Goal: Task Accomplishment & Management: Use online tool/utility

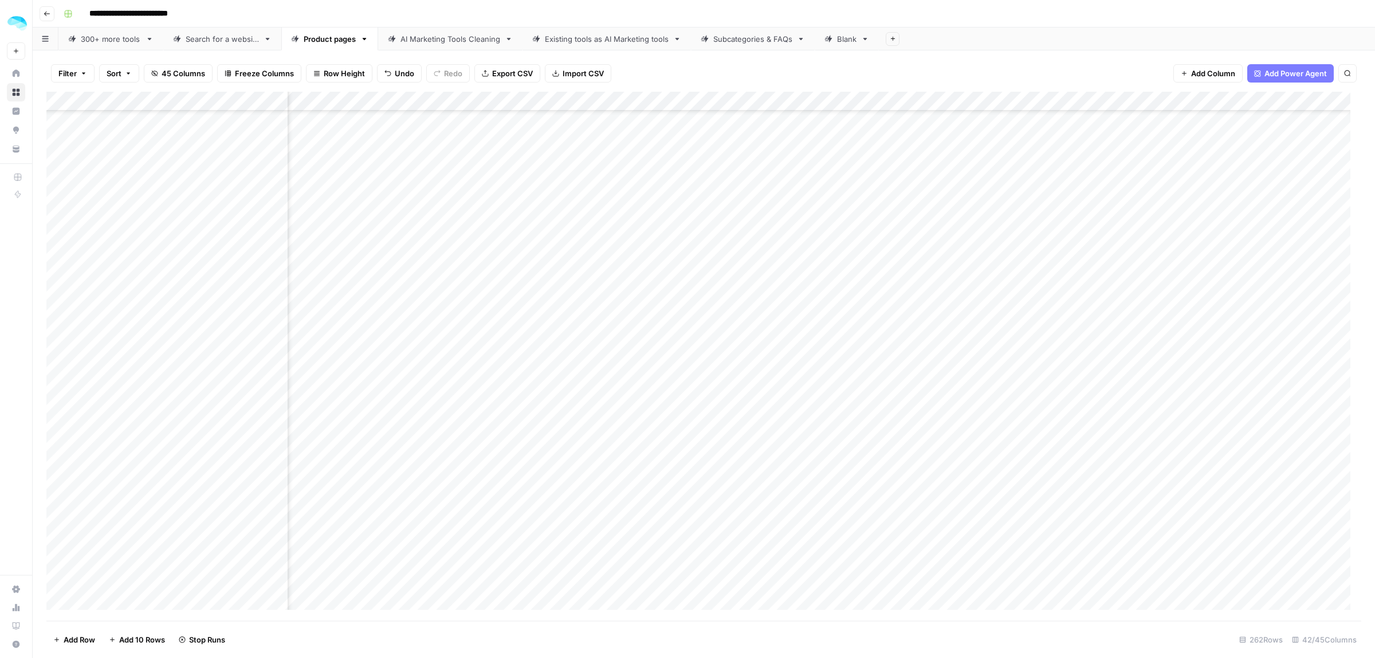
scroll to position [3191, 1440]
click at [720, 261] on div "Add Column" at bounding box center [703, 356] width 1315 height 529
click at [721, 296] on div "Add Column" at bounding box center [703, 356] width 1315 height 529
click at [722, 318] on div "Add Column" at bounding box center [703, 356] width 1315 height 529
click at [723, 341] on div "Add Column" at bounding box center [703, 356] width 1315 height 529
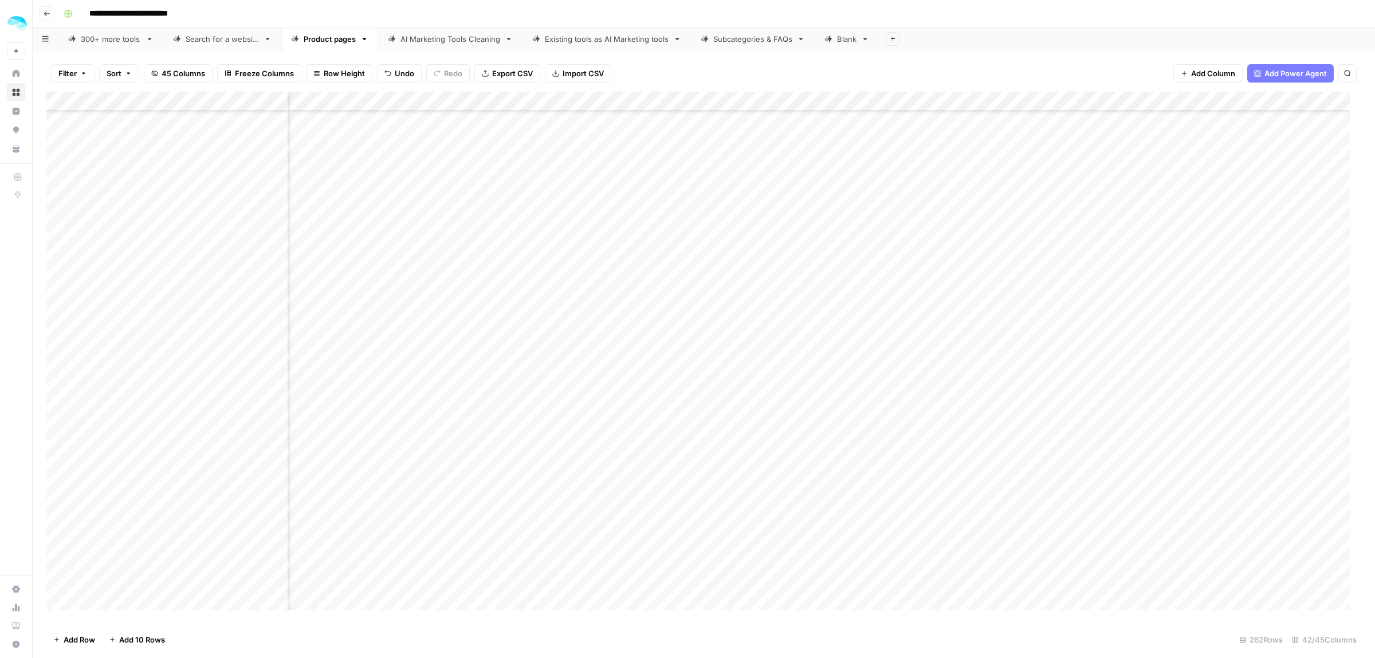
click at [276, 341] on div "Add Column" at bounding box center [703, 356] width 1315 height 529
click at [610, 342] on div "Add Column" at bounding box center [703, 356] width 1315 height 529
click at [652, 381] on div "Add Column" at bounding box center [703, 356] width 1315 height 529
click at [722, 353] on div "Add Column" at bounding box center [703, 356] width 1315 height 529
click at [124, 376] on div "Add Column" at bounding box center [703, 356] width 1315 height 529
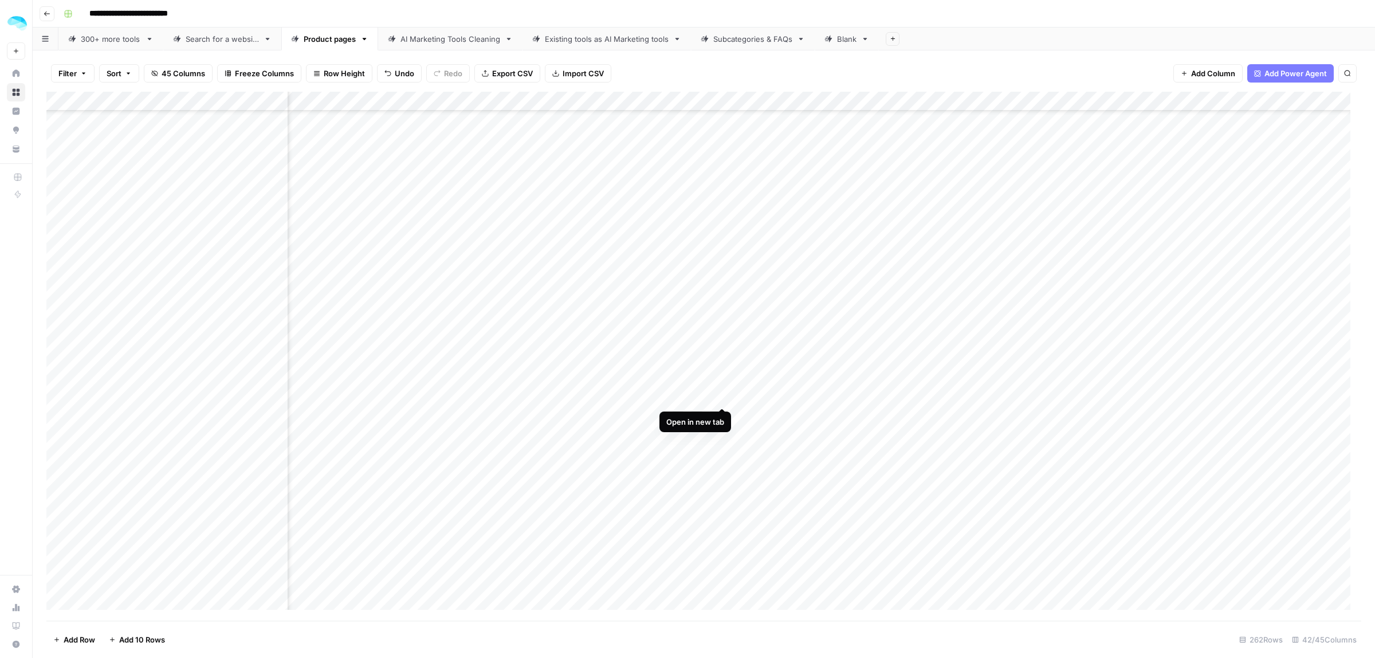
click at [723, 394] on div "Add Column" at bounding box center [703, 356] width 1315 height 529
click at [722, 413] on div "Add Column" at bounding box center [703, 356] width 1315 height 529
click at [147, 416] on div "Add Column" at bounding box center [703, 356] width 1315 height 529
click at [616, 416] on div "Add Column" at bounding box center [703, 356] width 1315 height 529
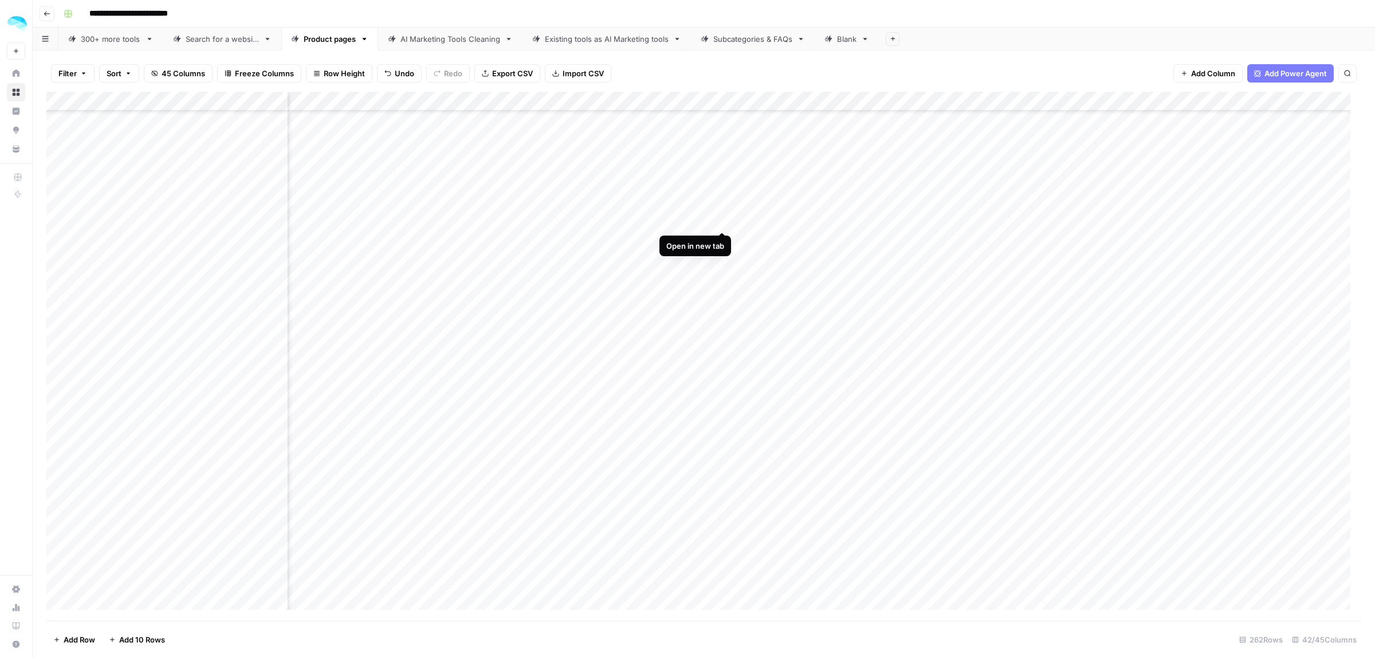
click at [722, 221] on div "Add Column" at bounding box center [703, 356] width 1315 height 529
click at [719, 241] on div "Add Column" at bounding box center [703, 356] width 1315 height 529
click at [722, 259] on div "Add Column" at bounding box center [703, 356] width 1315 height 529
click at [276, 256] on div "Add Column" at bounding box center [703, 356] width 1315 height 529
drag, startPoint x: 594, startPoint y: 264, endPoint x: 596, endPoint y: 257, distance: 7.8
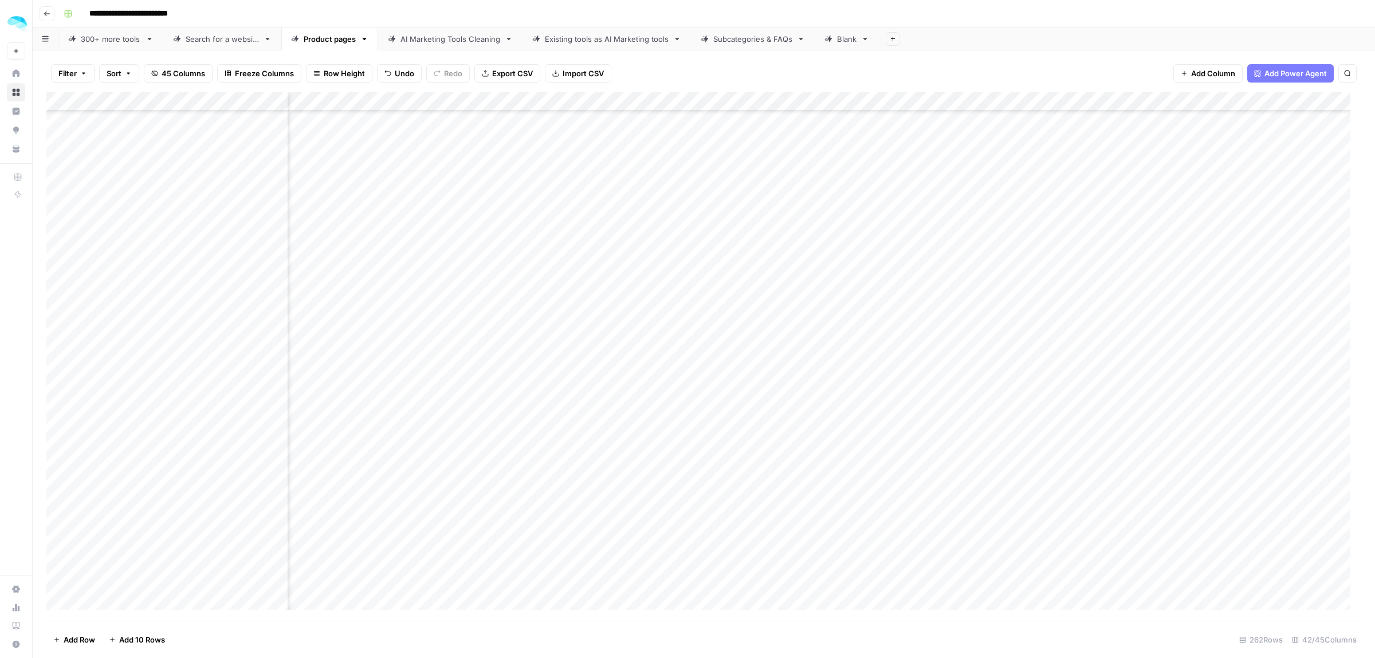
click at [596, 257] on div "Add Column" at bounding box center [703, 356] width 1315 height 529
click at [278, 278] on div "Add Column" at bounding box center [703, 356] width 1315 height 529
click at [585, 275] on div "Add Column" at bounding box center [703, 356] width 1315 height 529
click at [276, 298] on div "Add Column" at bounding box center [703, 356] width 1315 height 529
click at [722, 296] on div "Add Column" at bounding box center [703, 356] width 1315 height 529
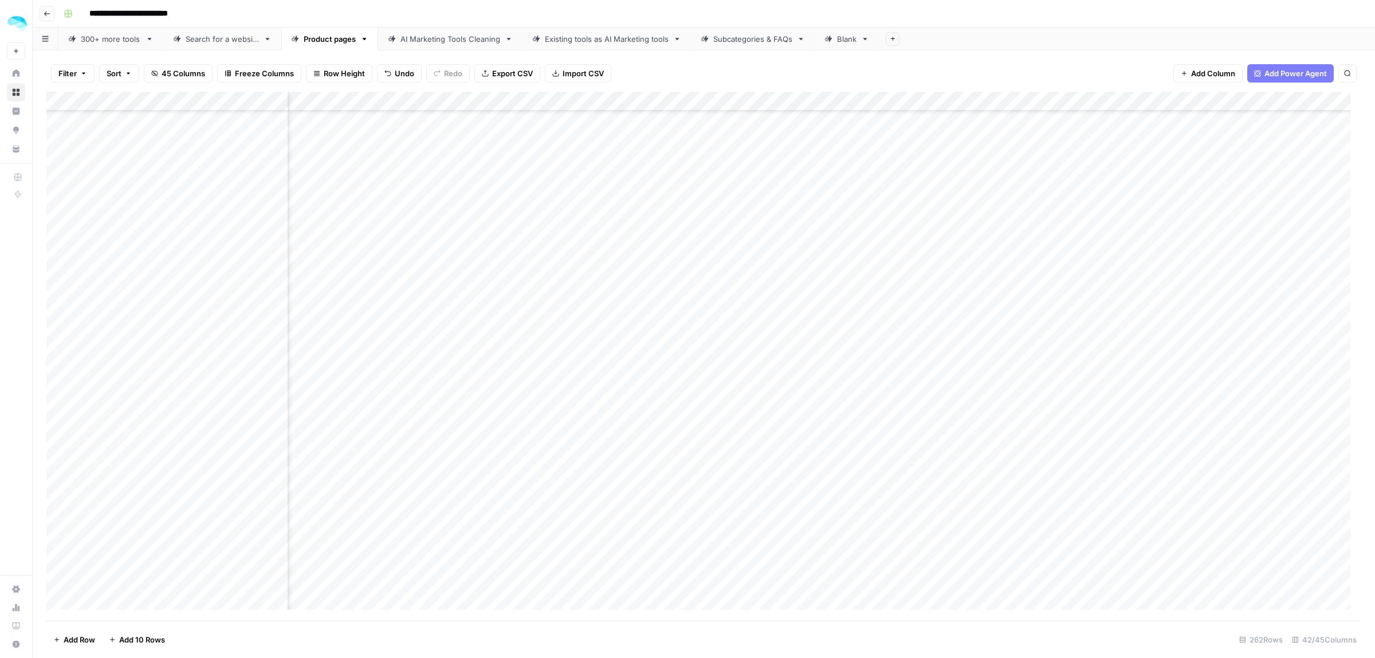
click at [624, 312] on div "Add Column" at bounding box center [703, 356] width 1315 height 529
click at [719, 314] on div "Add Column" at bounding box center [703, 356] width 1315 height 529
click at [141, 337] on div "Add Column" at bounding box center [703, 356] width 1315 height 529
click at [723, 216] on div "Add Column" at bounding box center [703, 356] width 1315 height 529
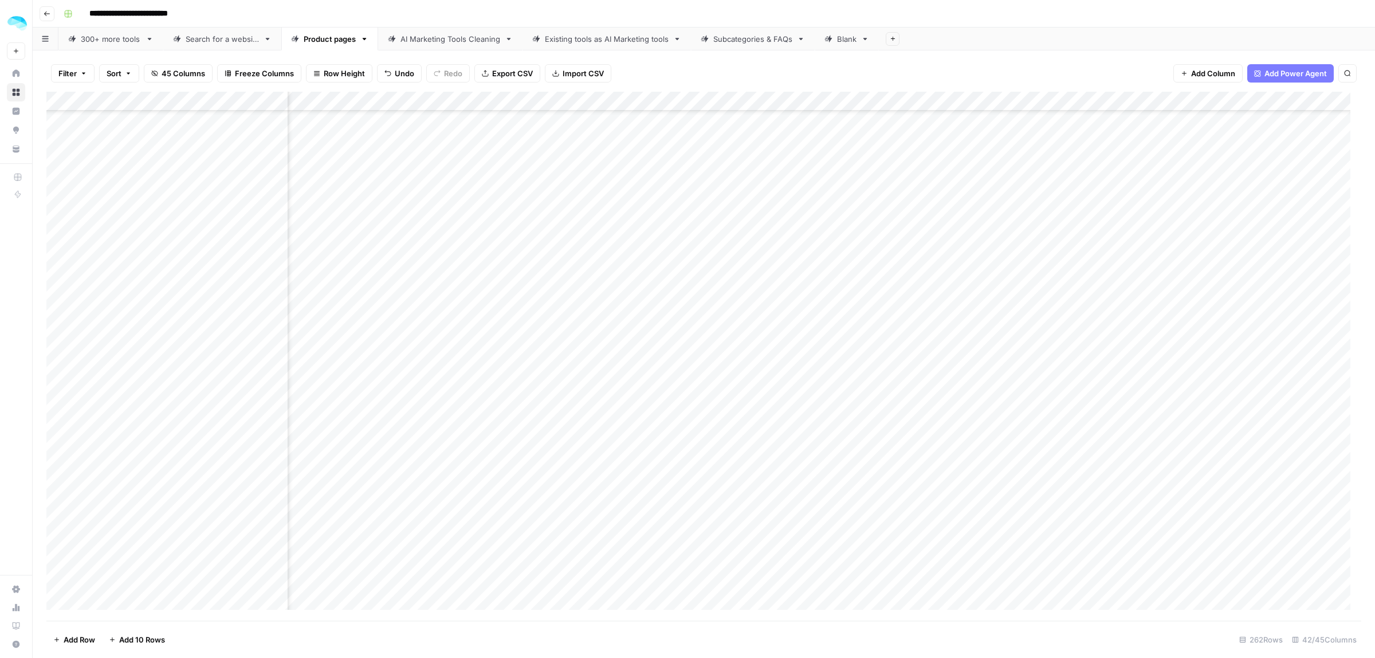
click at [275, 230] on div "Add Column" at bounding box center [703, 356] width 1315 height 529
click at [617, 230] on div "Add Column" at bounding box center [703, 356] width 1315 height 529
click at [620, 253] on div "Add Column" at bounding box center [703, 356] width 1315 height 529
click at [719, 252] on div "Add Column" at bounding box center [703, 356] width 1315 height 529
click at [723, 270] on div "Add Column" at bounding box center [703, 356] width 1315 height 529
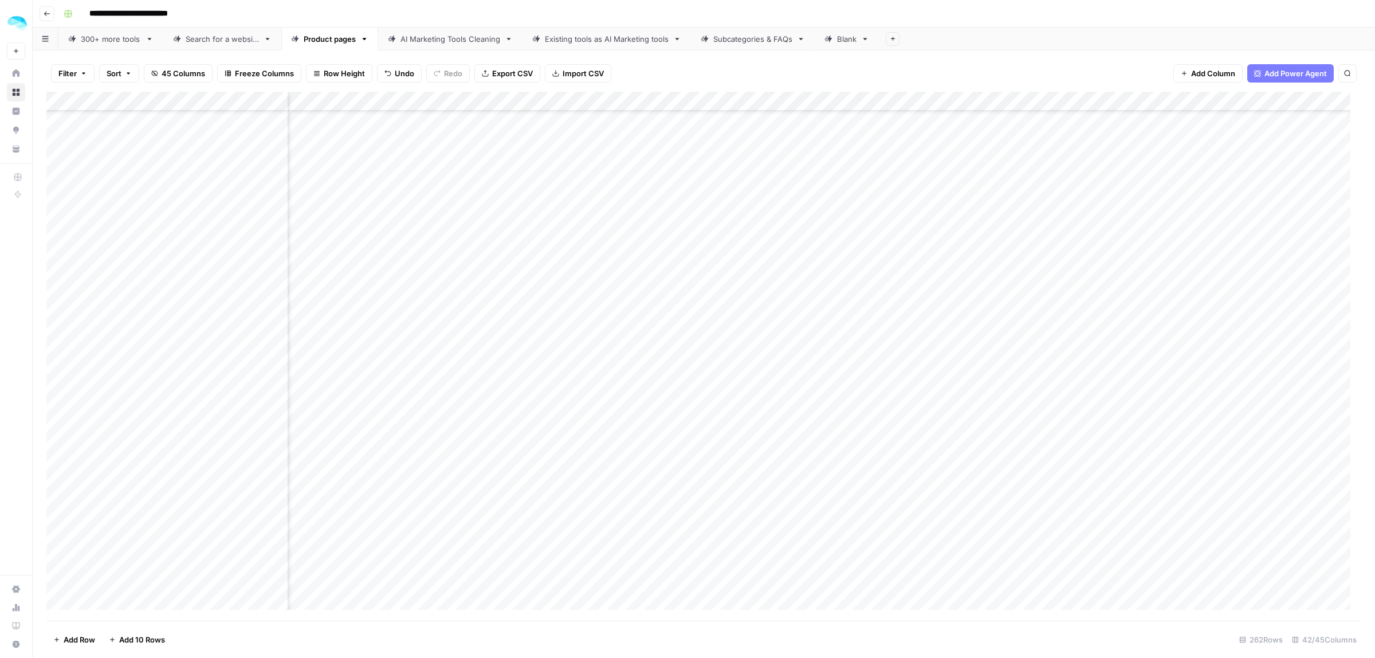
click at [213, 274] on div "Add Column" at bounding box center [703, 356] width 1315 height 529
click at [276, 271] on div "Add Column" at bounding box center [703, 356] width 1315 height 529
click at [629, 273] on div "Add Column" at bounding box center [703, 356] width 1315 height 529
click at [721, 285] on div "Add Column" at bounding box center [703, 356] width 1315 height 529
click at [722, 310] on div "Add Column" at bounding box center [703, 356] width 1315 height 529
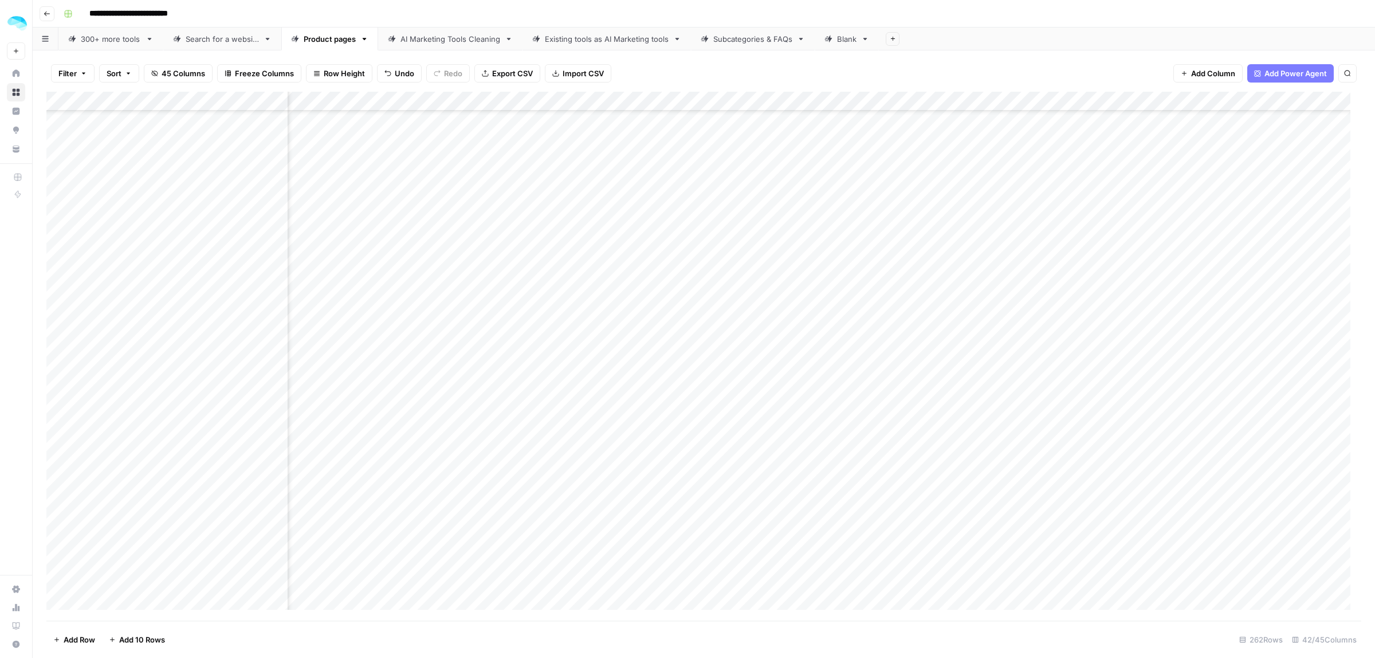
click at [227, 311] on div "Add Column" at bounding box center [703, 356] width 1315 height 529
click at [601, 305] on div "Add Column" at bounding box center [703, 356] width 1315 height 529
click at [725, 333] on div "Add Column" at bounding box center [703, 356] width 1315 height 529
click at [605, 353] on div "Add Column" at bounding box center [703, 356] width 1315 height 529
click at [659, 353] on div "Add Column" at bounding box center [703, 356] width 1315 height 529
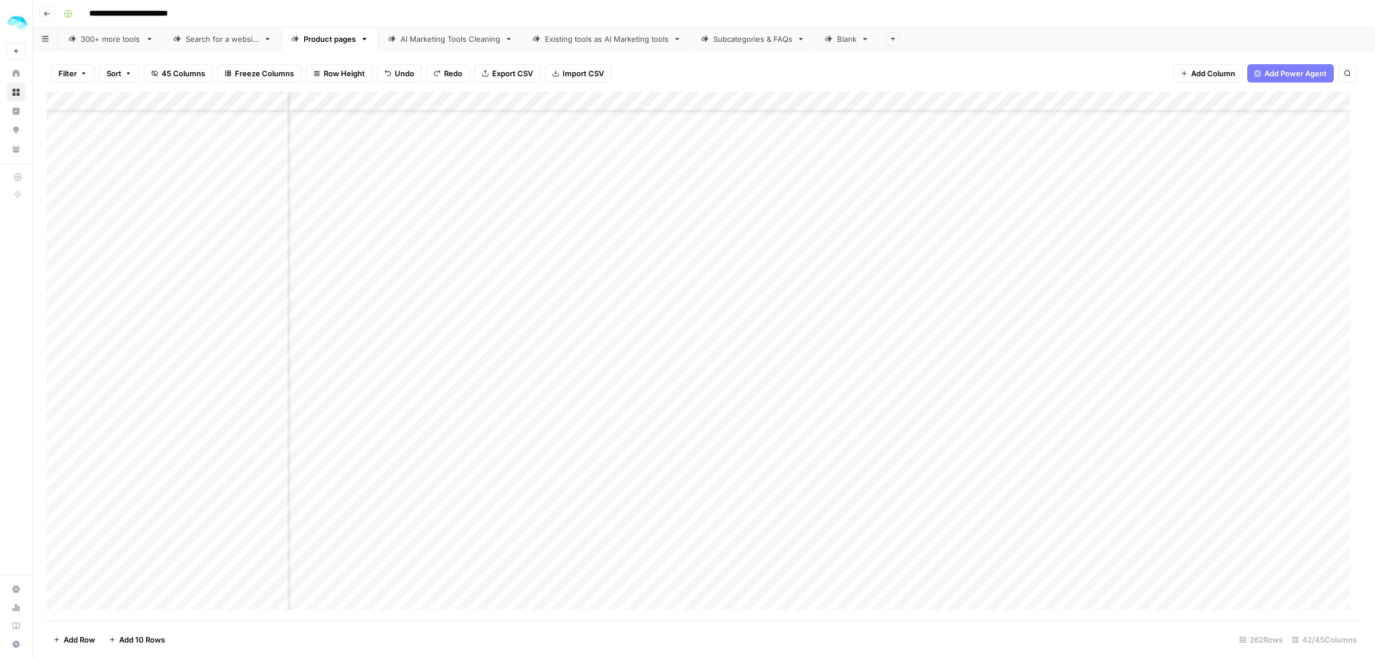
click at [591, 315] on div "Add Column" at bounding box center [703, 356] width 1315 height 529
click at [592, 328] on div "Add Column" at bounding box center [703, 356] width 1315 height 529
click at [609, 368] on div "Add Column" at bounding box center [703, 356] width 1315 height 529
click at [723, 367] on div "Add Column" at bounding box center [703, 356] width 1315 height 529
click at [112, 370] on div "Add Column" at bounding box center [703, 356] width 1315 height 529
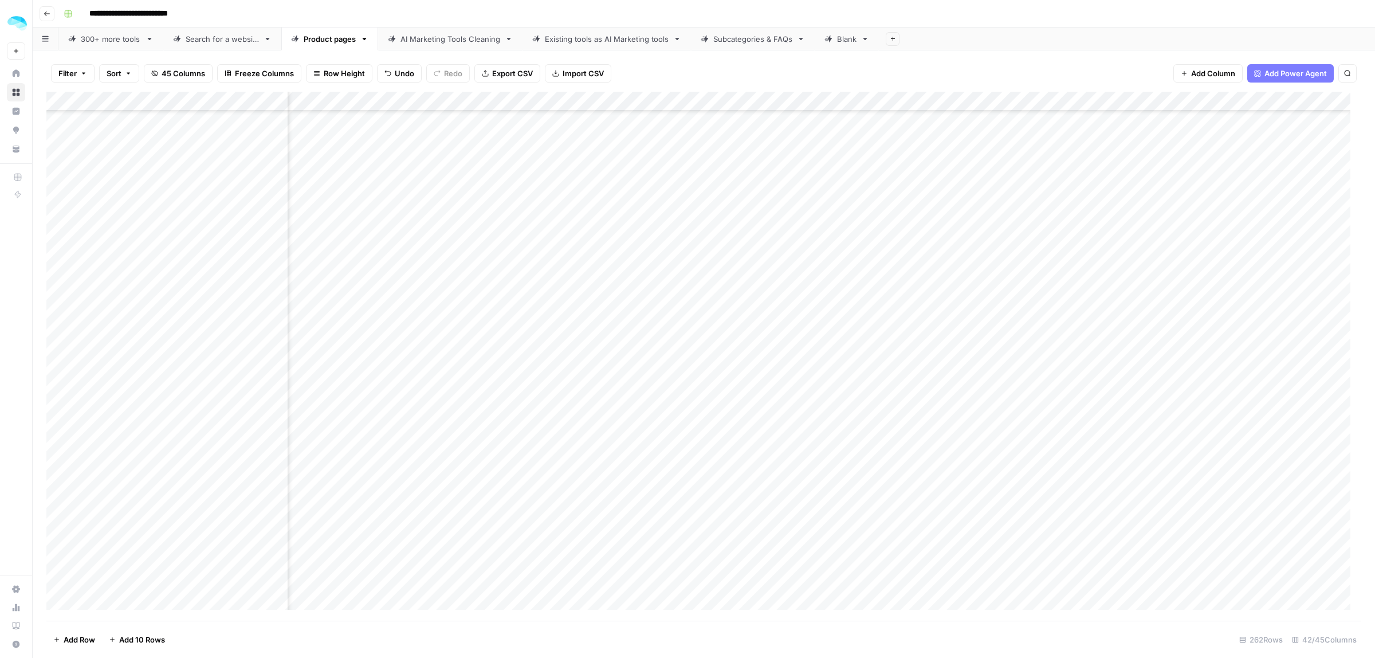
click at [232, 367] on div "Add Column" at bounding box center [703, 356] width 1315 height 529
click at [618, 376] on div "Add Column" at bounding box center [703, 356] width 1315 height 529
click at [723, 247] on div "Add Column" at bounding box center [703, 356] width 1315 height 529
click at [720, 266] on div "Add Column" at bounding box center [703, 356] width 1315 height 529
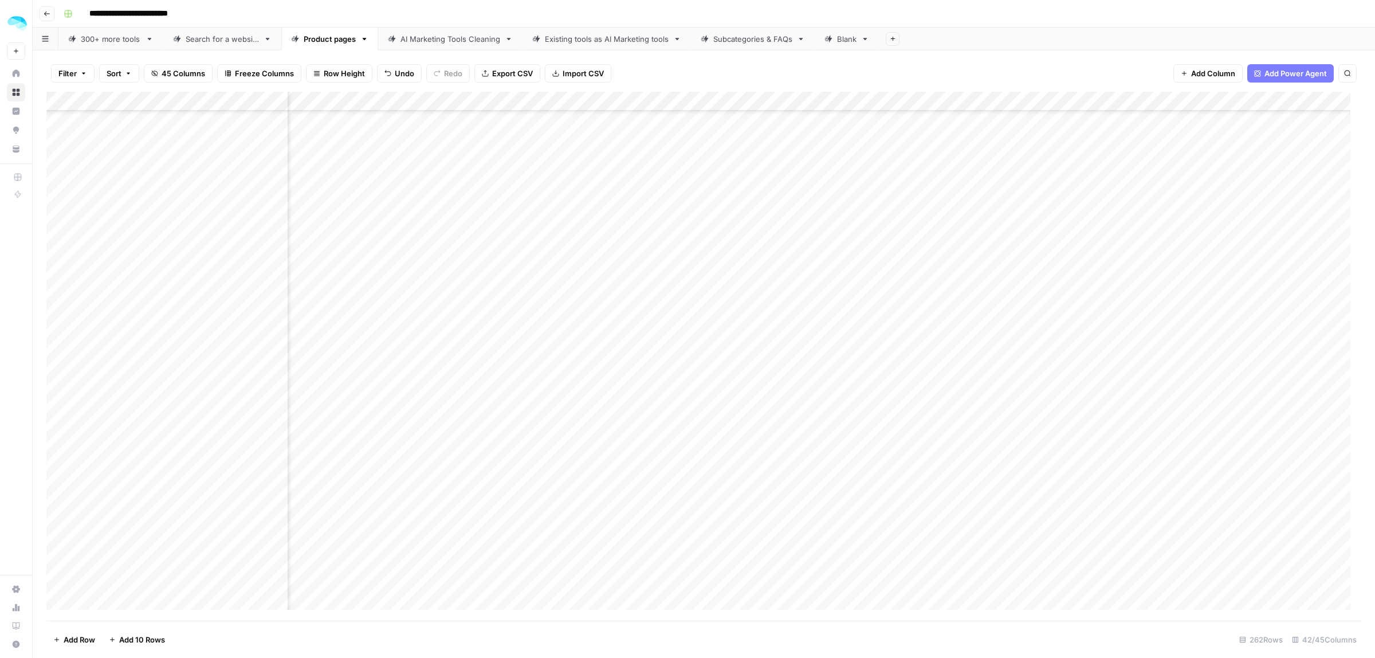
click at [647, 229] on div "Add Column" at bounding box center [703, 356] width 1315 height 529
click at [722, 281] on div "Add Column" at bounding box center [703, 356] width 1315 height 529
click at [719, 304] on div "Add Column" at bounding box center [703, 356] width 1315 height 529
click at [722, 323] on div "Add Column" at bounding box center [703, 356] width 1315 height 529
click at [277, 322] on div "Add Column" at bounding box center [703, 356] width 1315 height 529
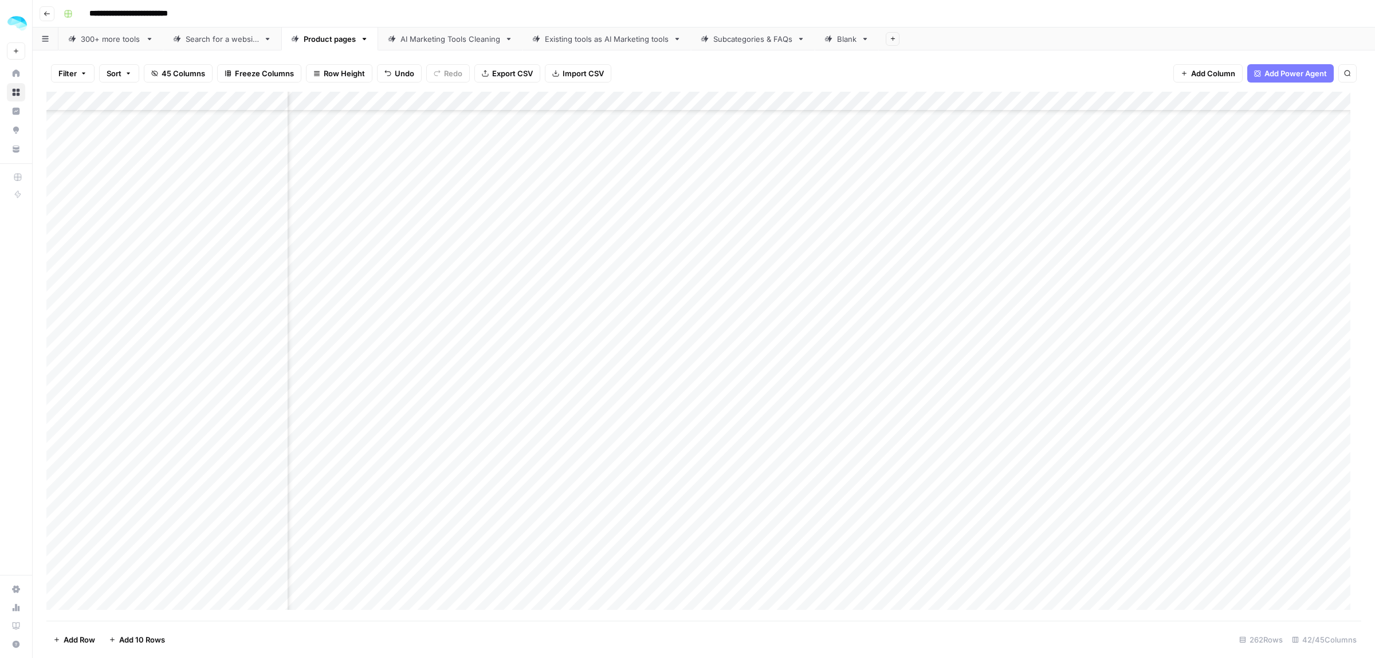
click at [612, 328] on div "Add Column" at bounding box center [703, 356] width 1315 height 529
click at [720, 342] on div "Add Column" at bounding box center [703, 356] width 1315 height 529
click at [719, 362] on div "Add Column" at bounding box center [703, 356] width 1315 height 529
click at [270, 364] on div "Add Column" at bounding box center [703, 356] width 1315 height 529
click at [276, 364] on div "Add Column" at bounding box center [703, 356] width 1315 height 529
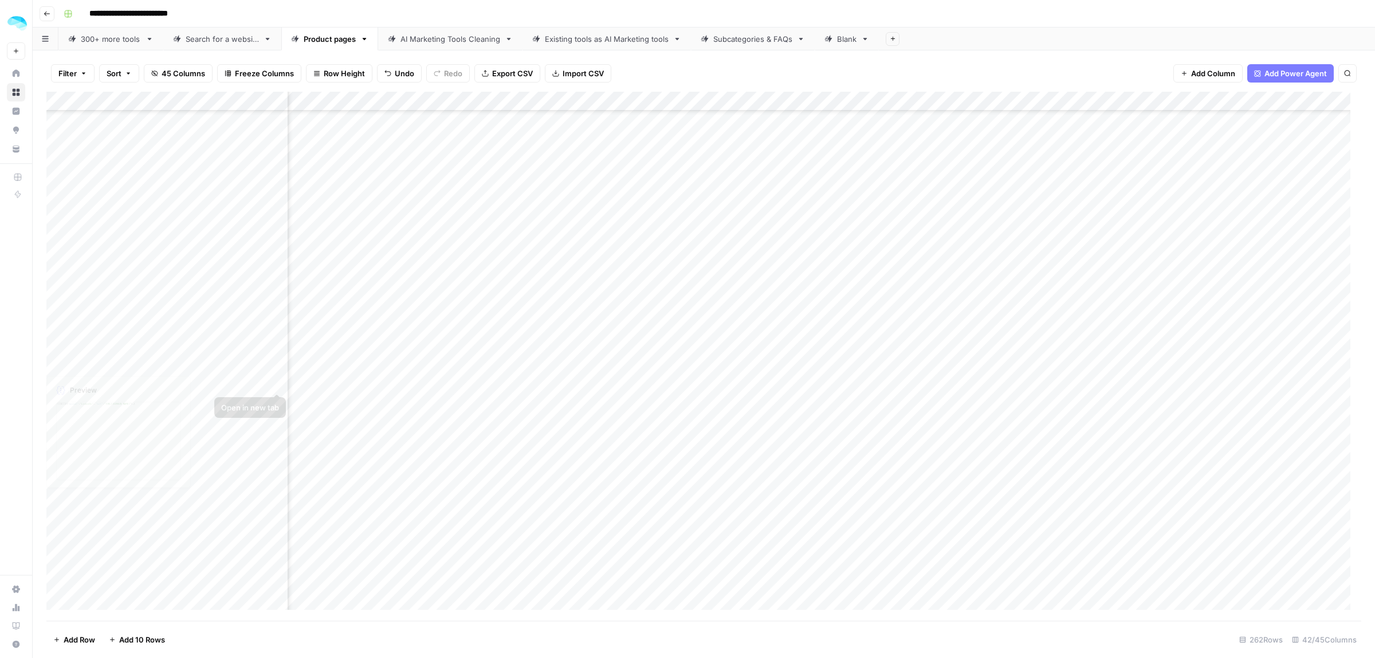
click at [604, 359] on div "Add Column" at bounding box center [703, 356] width 1315 height 529
click at [642, 368] on div "Add Column" at bounding box center [703, 356] width 1315 height 529
click at [649, 241] on div "Add Column" at bounding box center [703, 356] width 1315 height 529
click at [723, 239] on div "Add Column" at bounding box center [703, 356] width 1315 height 529
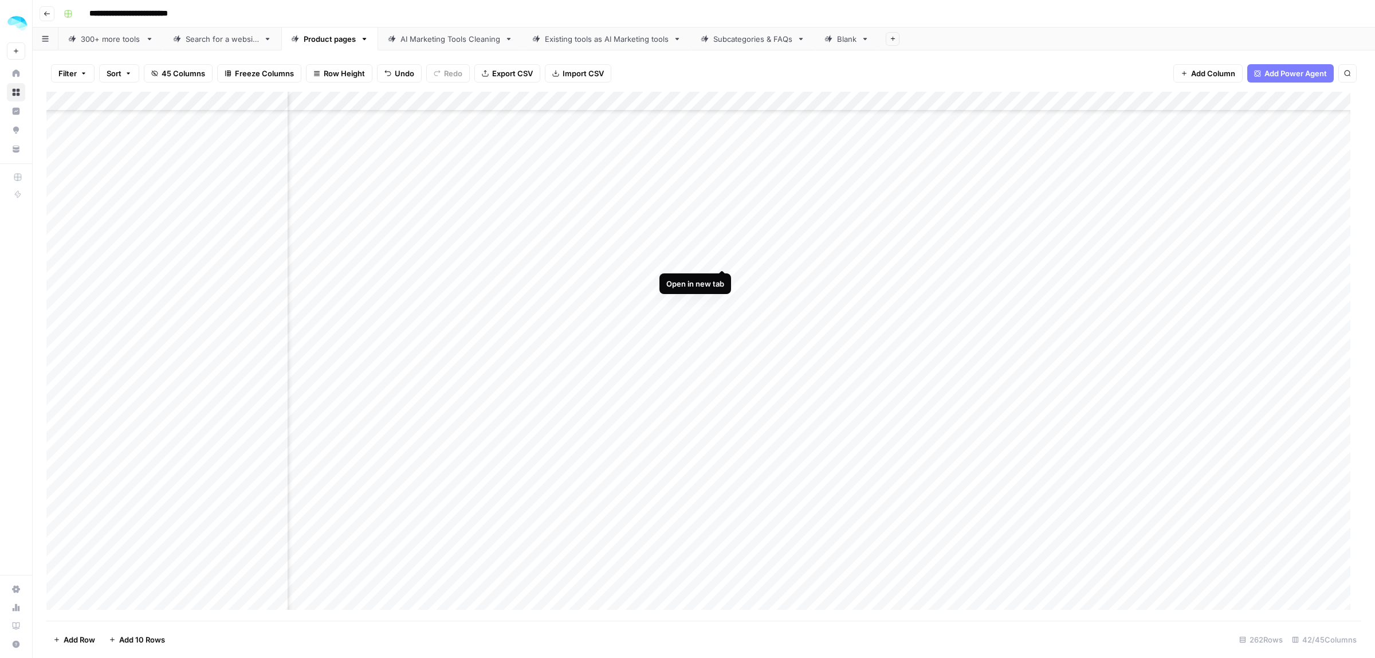
click at [721, 259] on div "Add Column" at bounding box center [703, 356] width 1315 height 529
click at [721, 275] on div "Add Column" at bounding box center [703, 356] width 1315 height 529
click at [129, 272] on div "Add Column" at bounding box center [703, 356] width 1315 height 529
click at [276, 277] on div "Add Column" at bounding box center [703, 356] width 1315 height 529
click at [597, 276] on div "Add Column" at bounding box center [703, 356] width 1315 height 529
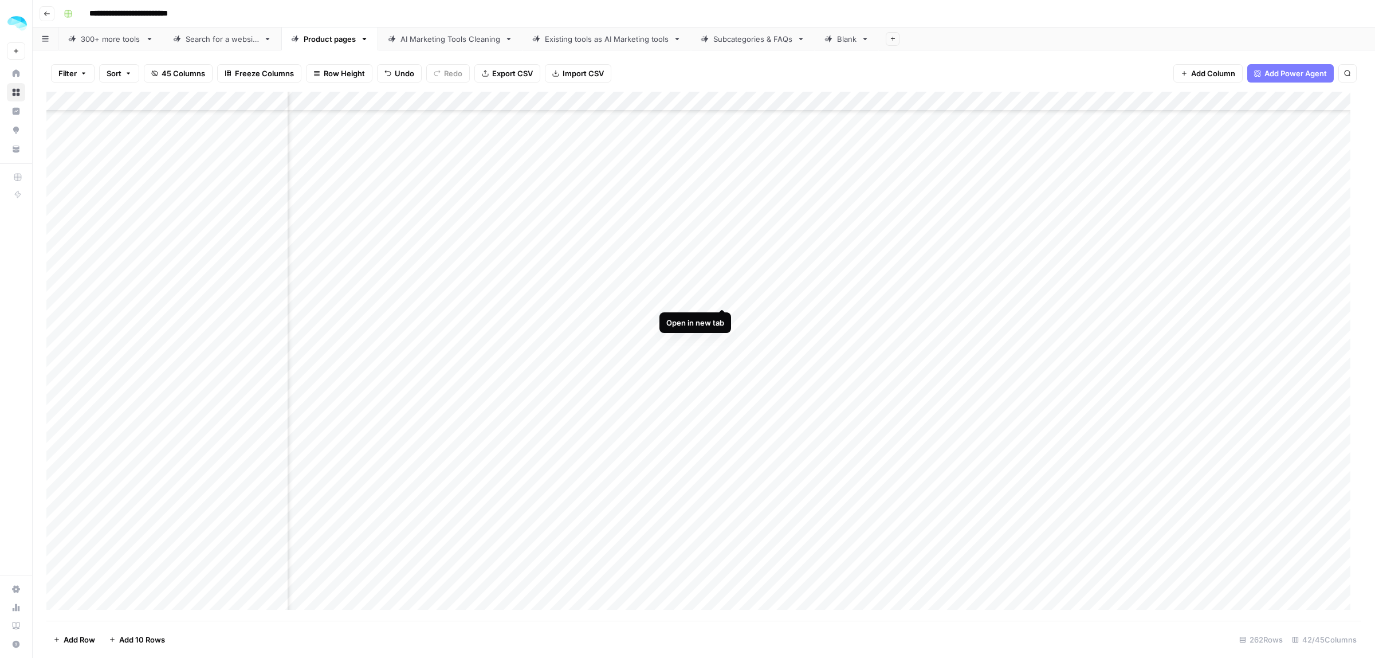
click at [721, 296] on div "Add Column" at bounding box center [703, 356] width 1315 height 529
click at [136, 296] on div "Add Column" at bounding box center [703, 356] width 1315 height 529
click at [599, 318] on div "Add Column" at bounding box center [703, 356] width 1315 height 529
drag, startPoint x: 150, startPoint y: 171, endPoint x: 601, endPoint y: 175, distance: 452.0
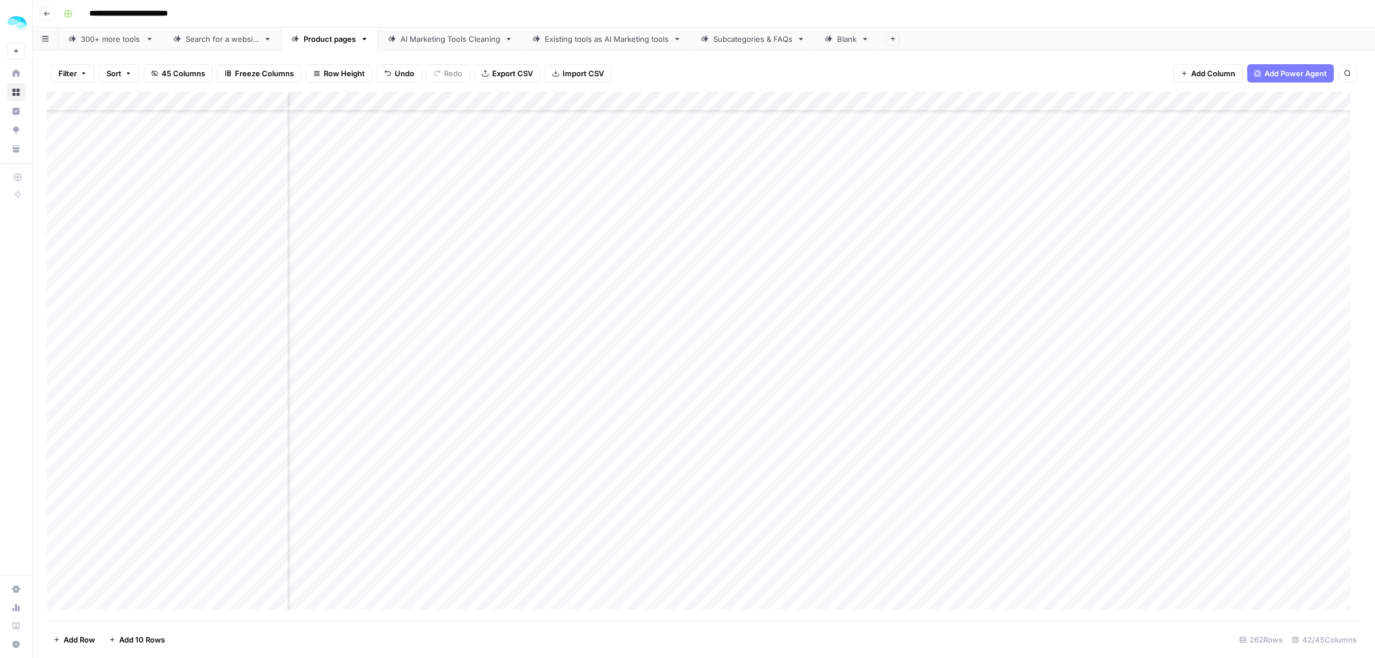
click at [601, 175] on div "Add Column" at bounding box center [703, 356] width 1315 height 529
click at [660, 154] on div "Add Column" at bounding box center [703, 356] width 1315 height 529
click at [719, 169] on div "Add Column" at bounding box center [703, 356] width 1315 height 529
click at [722, 190] on div "Add Column" at bounding box center [703, 356] width 1315 height 529
click at [719, 208] on div "Add Column" at bounding box center [703, 356] width 1315 height 529
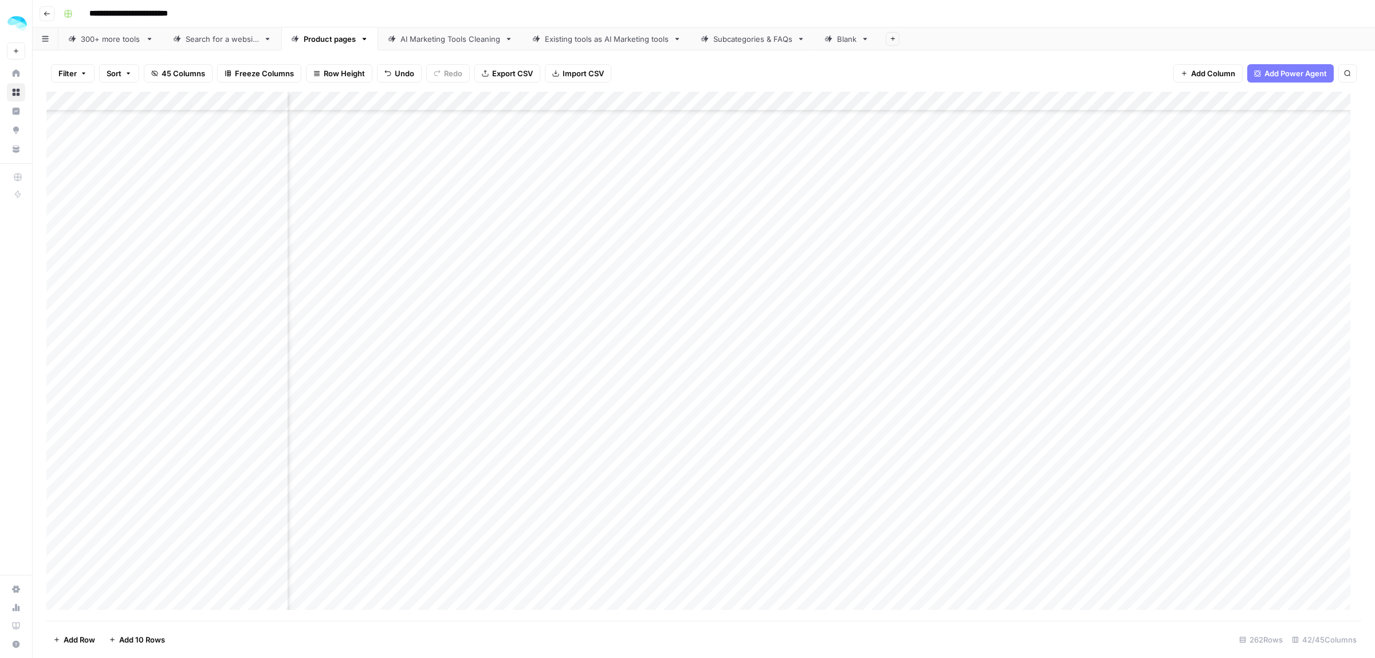
click at [125, 215] on div "Add Column" at bounding box center [703, 356] width 1315 height 529
click at [224, 216] on div "Add Column" at bounding box center [703, 356] width 1315 height 529
click at [637, 209] on div "Add Column" at bounding box center [703, 356] width 1315 height 529
click at [721, 233] on div "Add Column" at bounding box center [703, 356] width 1315 height 529
click at [120, 231] on div "Add Column" at bounding box center [703, 356] width 1315 height 529
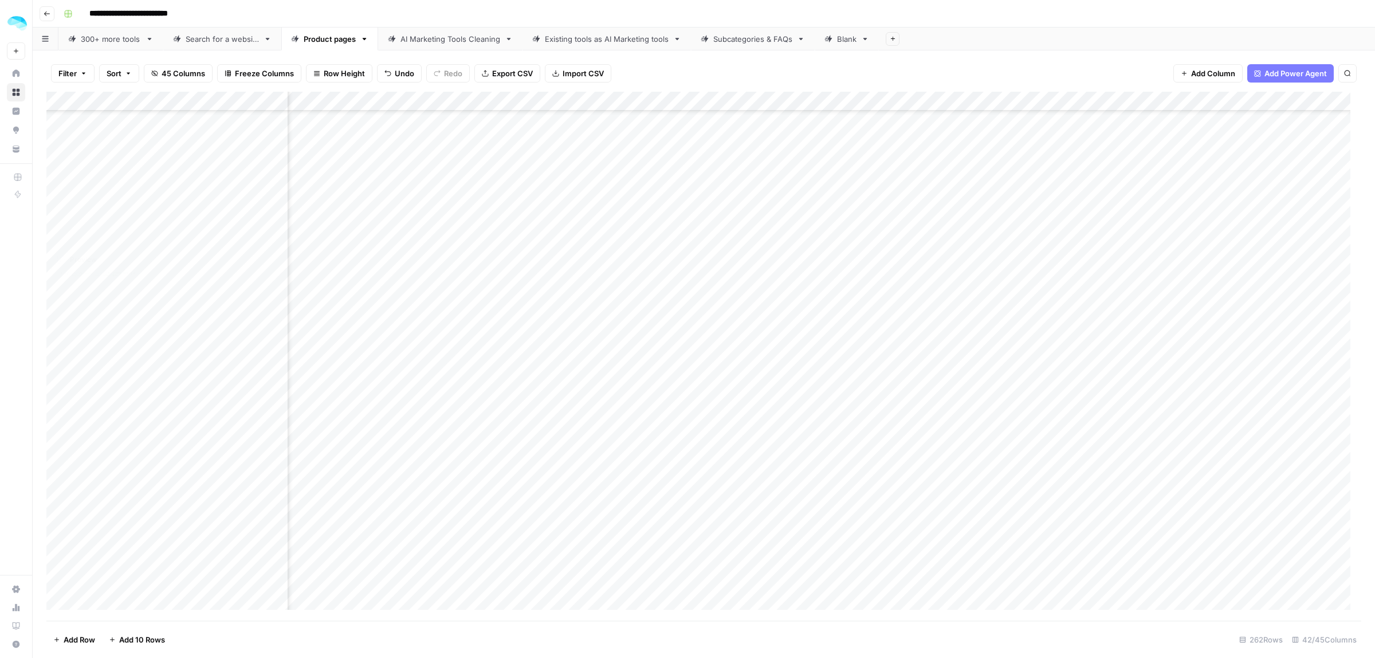
click at [614, 235] on div "Add Column" at bounding box center [703, 356] width 1315 height 529
click at [719, 252] on div "Add Column" at bounding box center [703, 356] width 1315 height 529
click at [722, 268] on div "Add Column" at bounding box center [703, 356] width 1315 height 529
click at [138, 265] on div "Add Column" at bounding box center [703, 356] width 1315 height 529
click at [247, 279] on div "Add Column" at bounding box center [703, 356] width 1315 height 529
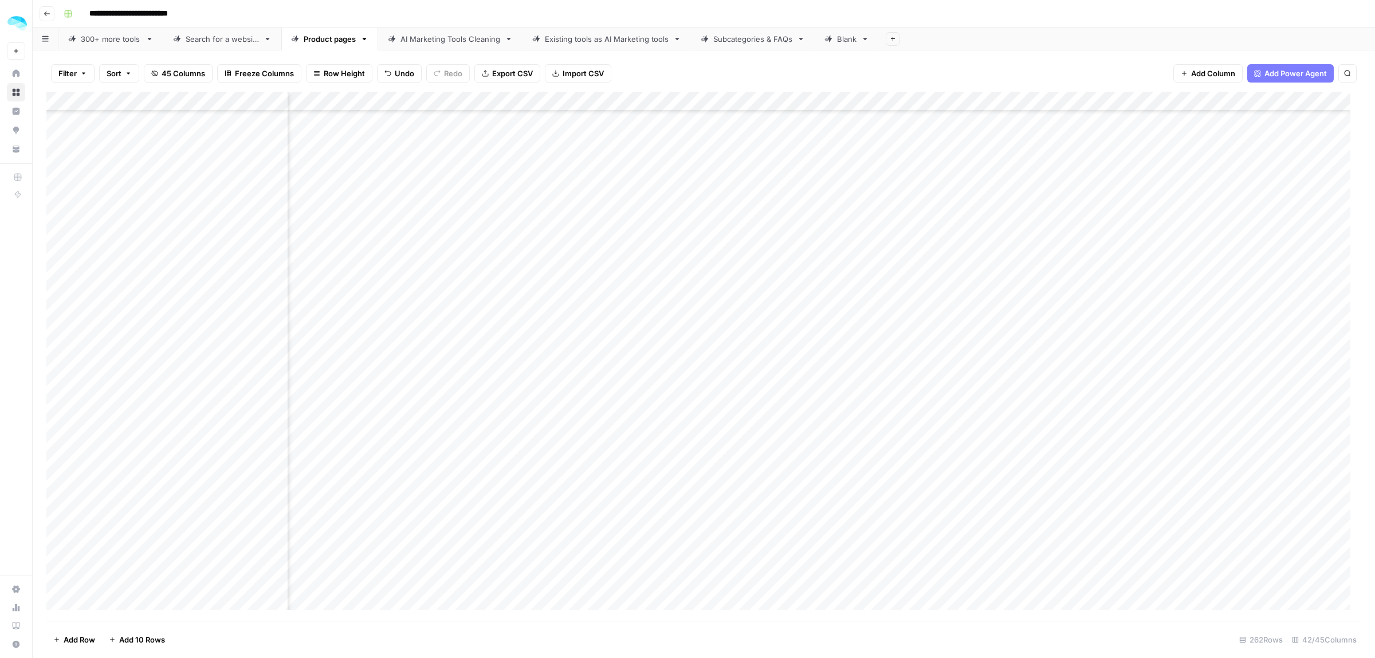
click at [613, 270] on div "Add Column" at bounding box center [703, 356] width 1315 height 529
click at [222, 289] on div "Add Column" at bounding box center [703, 356] width 1315 height 529
click at [717, 310] on div "Add Column" at bounding box center [703, 356] width 1315 height 529
click at [239, 330] on div "Add Column" at bounding box center [703, 356] width 1315 height 529
click at [278, 329] on div "Add Column" at bounding box center [703, 356] width 1315 height 529
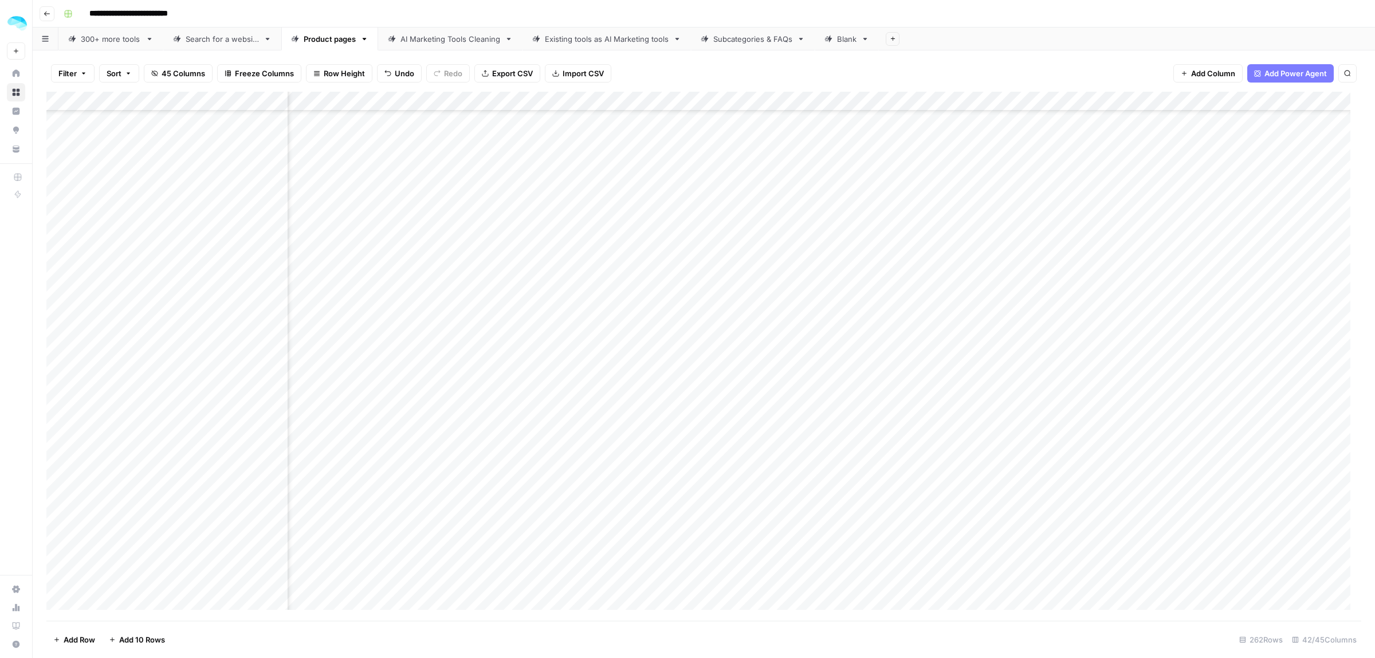
click at [239, 349] on div "Add Column" at bounding box center [703, 356] width 1315 height 529
type input "*********"
click at [1314, 105] on icon "Previous Result" at bounding box center [1309, 105] width 9 height 9
click at [1312, 106] on icon "Previous Result" at bounding box center [1310, 106] width 5 height 6
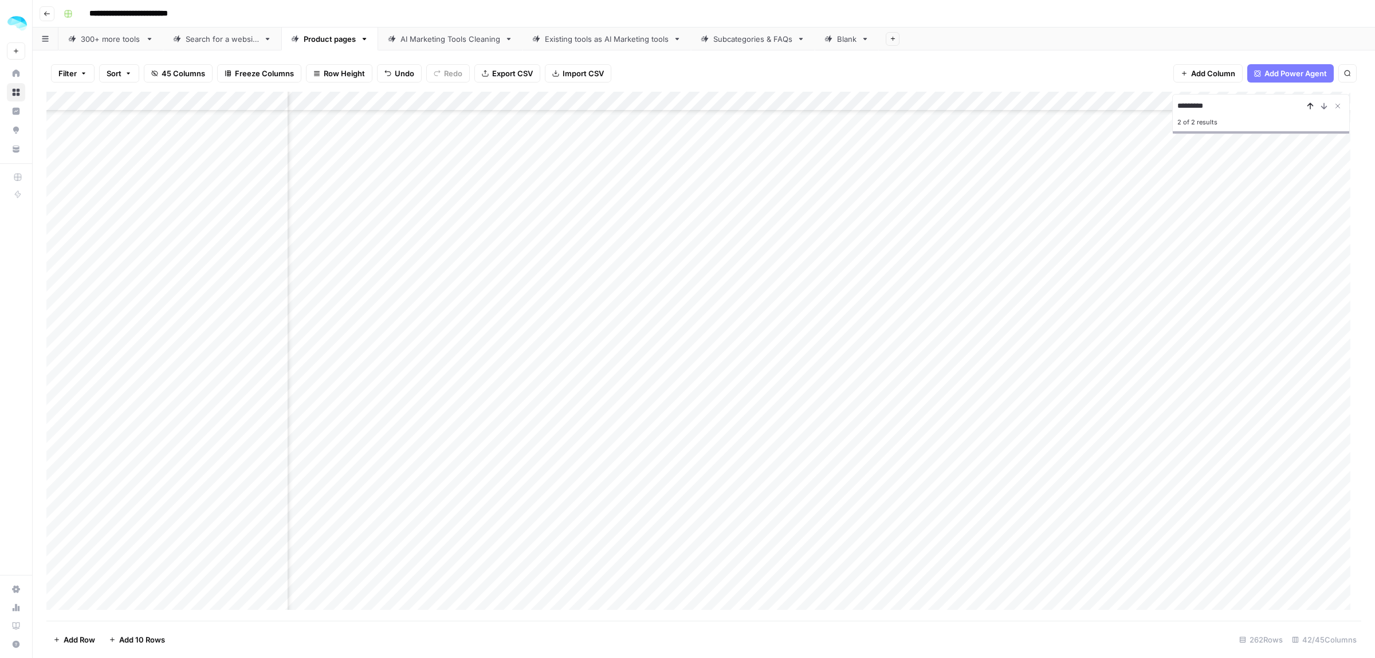
click at [1312, 106] on icon "Previous Result" at bounding box center [1310, 106] width 5 height 6
click at [1338, 107] on icon "Close Search" at bounding box center [1338, 106] width 4 height 4
drag, startPoint x: 537, startPoint y: 257, endPoint x: 542, endPoint y: 281, distance: 24.7
click at [542, 281] on div "Add Column" at bounding box center [703, 356] width 1315 height 529
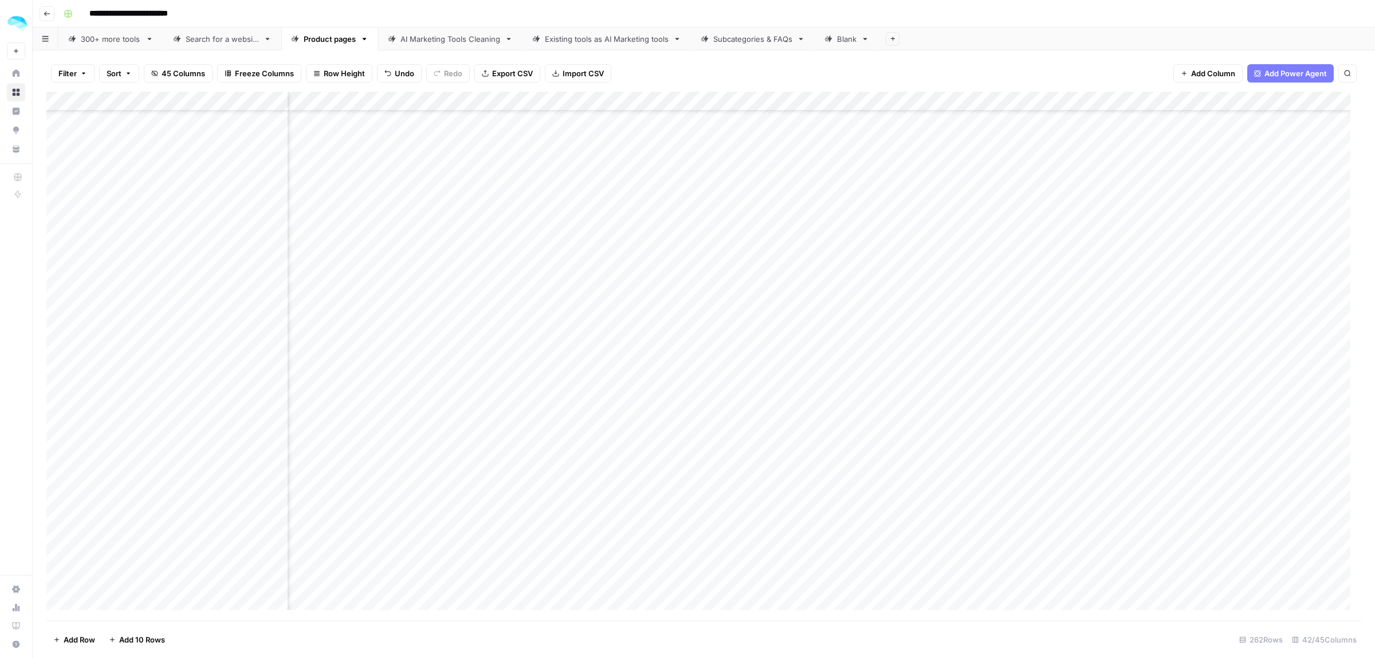
click at [141, 280] on div "Add Column" at bounding box center [703, 356] width 1315 height 529
click at [89, 277] on textarea "**********" at bounding box center [177, 278] width 183 height 16
click at [508, 270] on div "Add Column" at bounding box center [703, 356] width 1315 height 529
click at [510, 300] on div "Add Column" at bounding box center [703, 356] width 1315 height 529
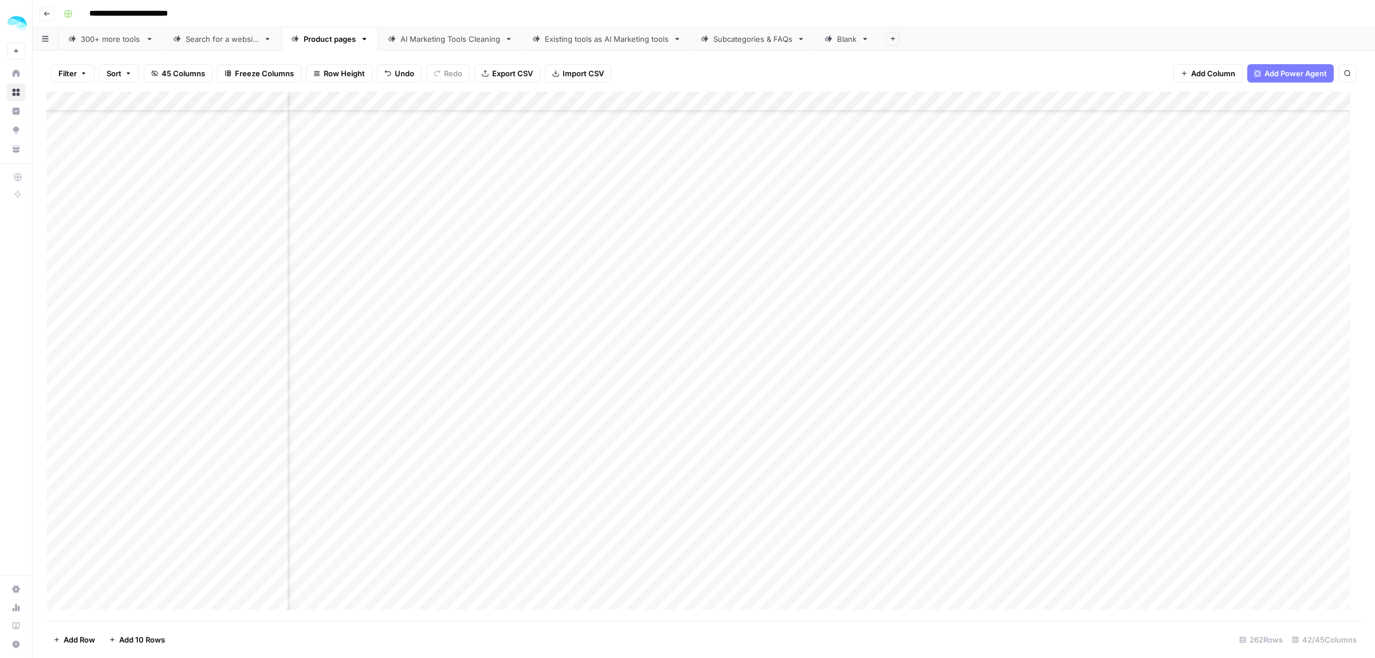
click at [649, 298] on div "Add Column" at bounding box center [703, 356] width 1315 height 529
click at [250, 294] on div "Add Column" at bounding box center [703, 356] width 1315 height 529
click at [514, 292] on div "Add Column" at bounding box center [703, 356] width 1315 height 529
click at [653, 318] on div "Add Column" at bounding box center [703, 356] width 1315 height 529
click at [59, 316] on div "Add Column" at bounding box center [703, 356] width 1315 height 529
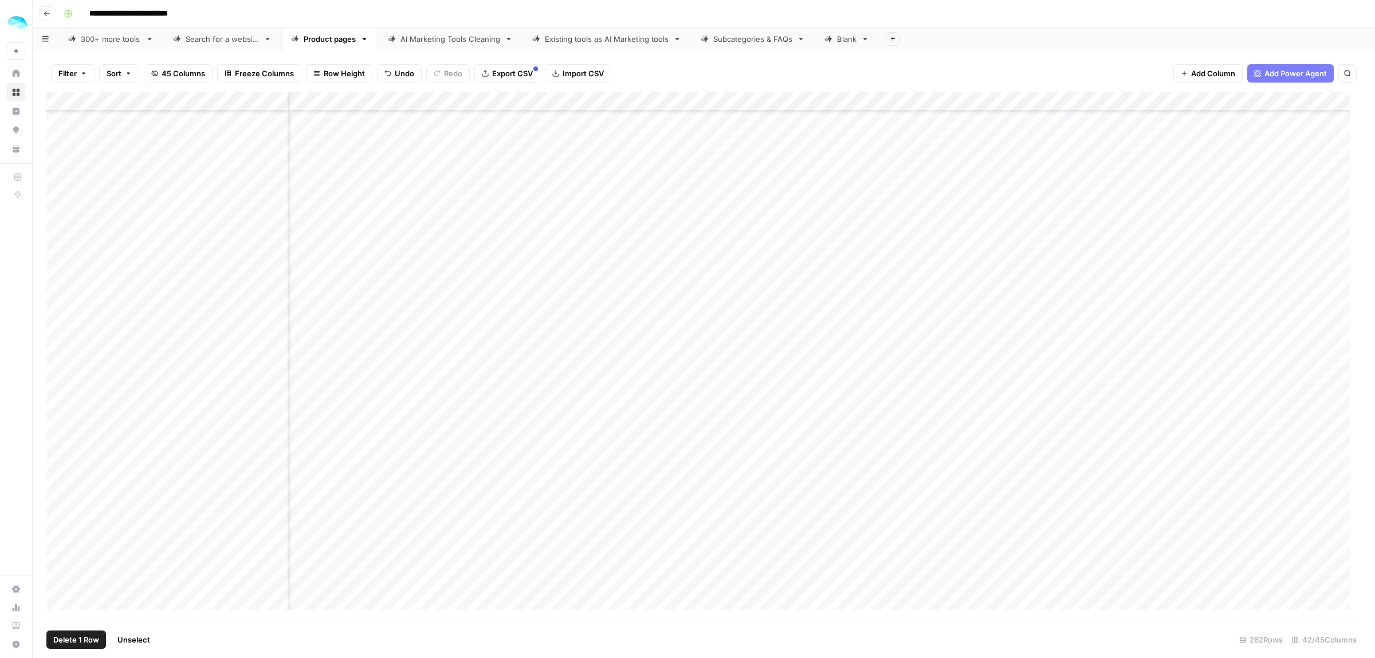
click at [62, 630] on button "Delete 1 Row" at bounding box center [76, 639] width 60 height 18
click at [650, 132] on span "Delete" at bounding box center [646, 132] width 25 height 11
click at [651, 315] on div "Add Column" at bounding box center [703, 356] width 1315 height 529
click at [239, 318] on div "Add Column" at bounding box center [703, 356] width 1315 height 529
click at [520, 319] on div "Add Column" at bounding box center [703, 356] width 1315 height 529
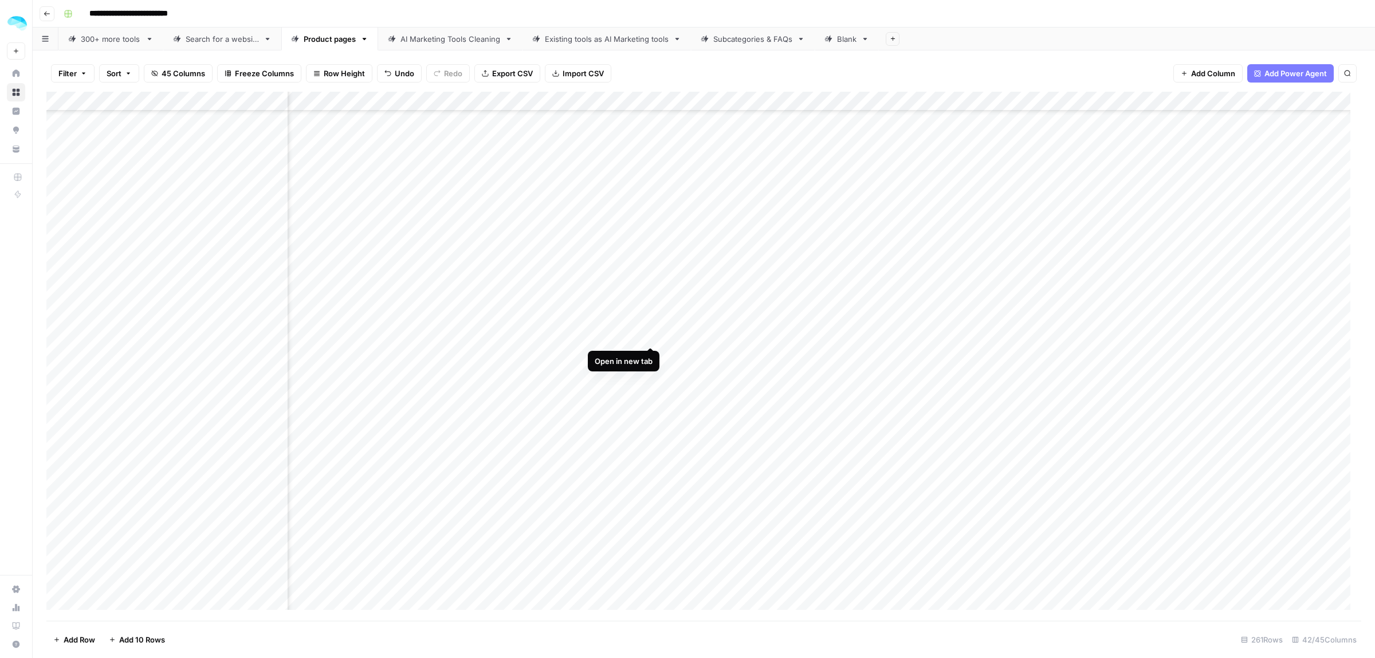
click at [651, 334] on div "Add Column" at bounding box center [703, 356] width 1315 height 529
click at [244, 335] on div "Add Column" at bounding box center [703, 356] width 1315 height 529
click at [525, 340] on div "Add Column" at bounding box center [703, 356] width 1315 height 529
click at [648, 356] on div "Add Column" at bounding box center [703, 356] width 1315 height 529
click at [648, 376] on div "Add Column" at bounding box center [703, 356] width 1315 height 529
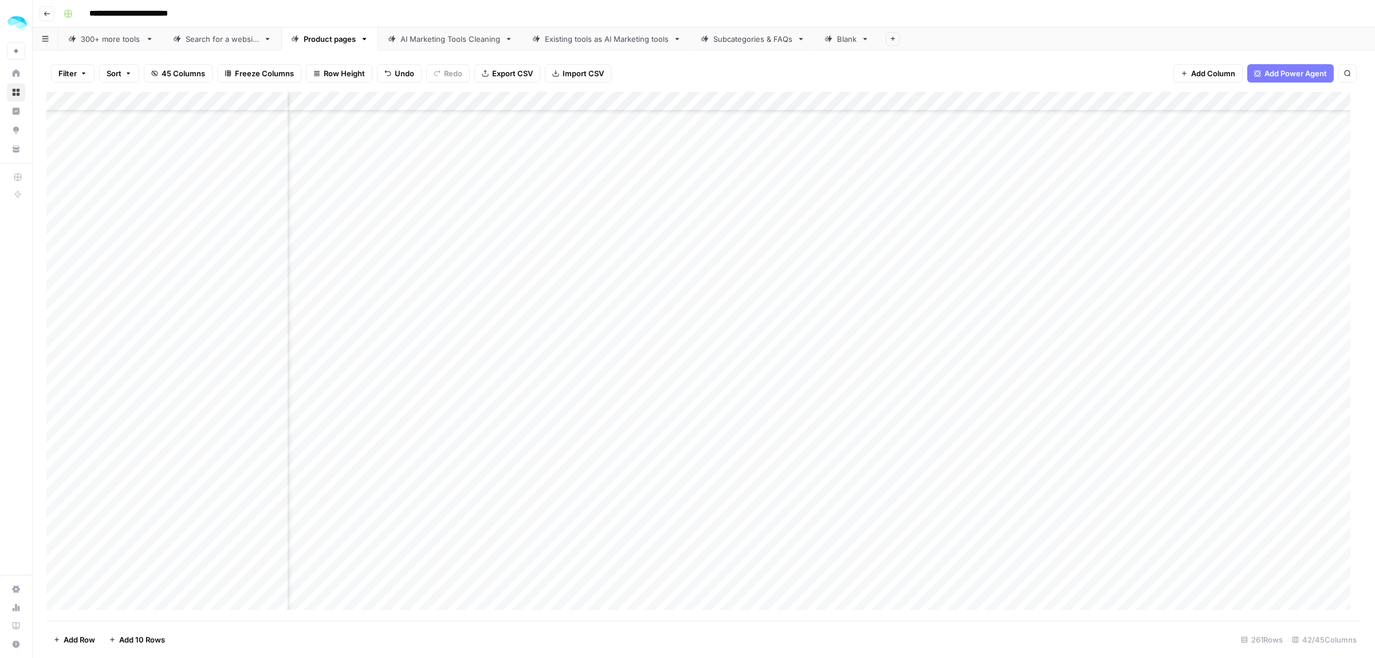
click at [235, 379] on div "Add Column" at bounding box center [703, 356] width 1315 height 529
click at [241, 394] on div "Add Column" at bounding box center [703, 356] width 1315 height 529
click at [921, 147] on div "Add Column" at bounding box center [703, 356] width 1315 height 529
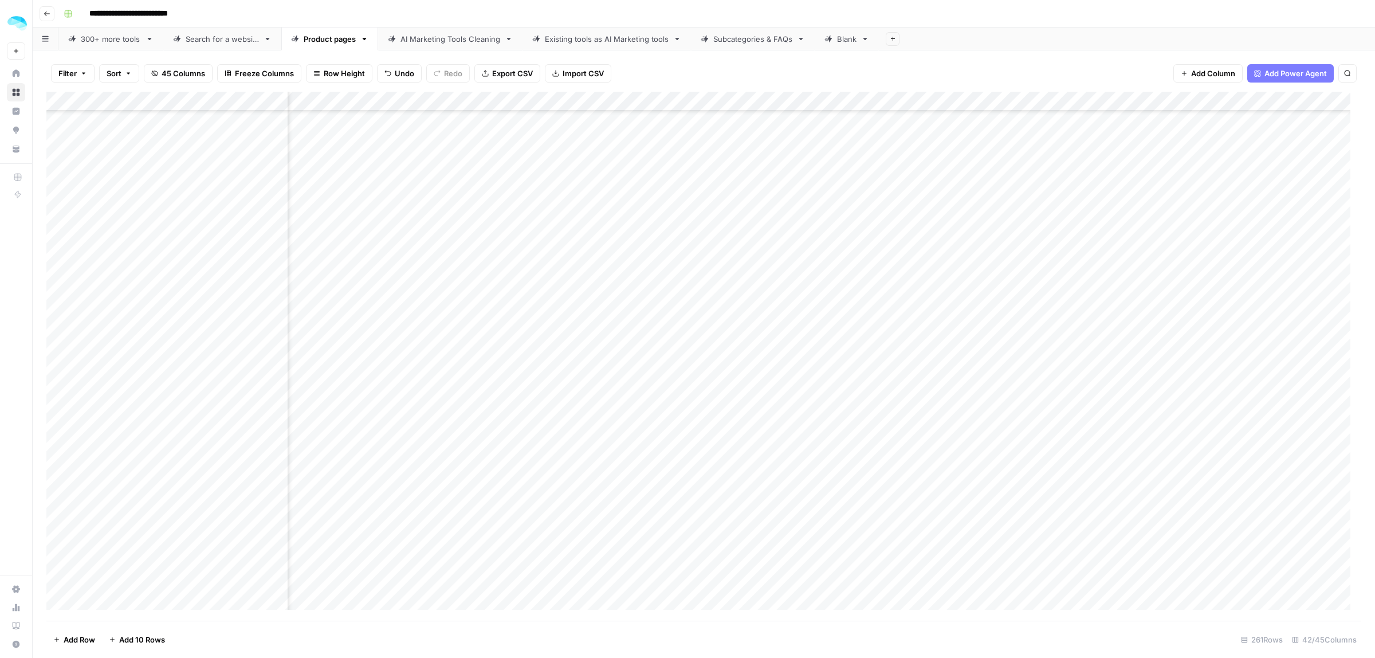
scroll to position [4316, 1447]
click at [245, 150] on div "Add Column" at bounding box center [703, 356] width 1315 height 529
click at [625, 150] on div "Add Column" at bounding box center [703, 356] width 1315 height 529
click at [715, 164] on div "Add Column" at bounding box center [703, 356] width 1315 height 529
click at [716, 189] on div "Add Column" at bounding box center [703, 356] width 1315 height 529
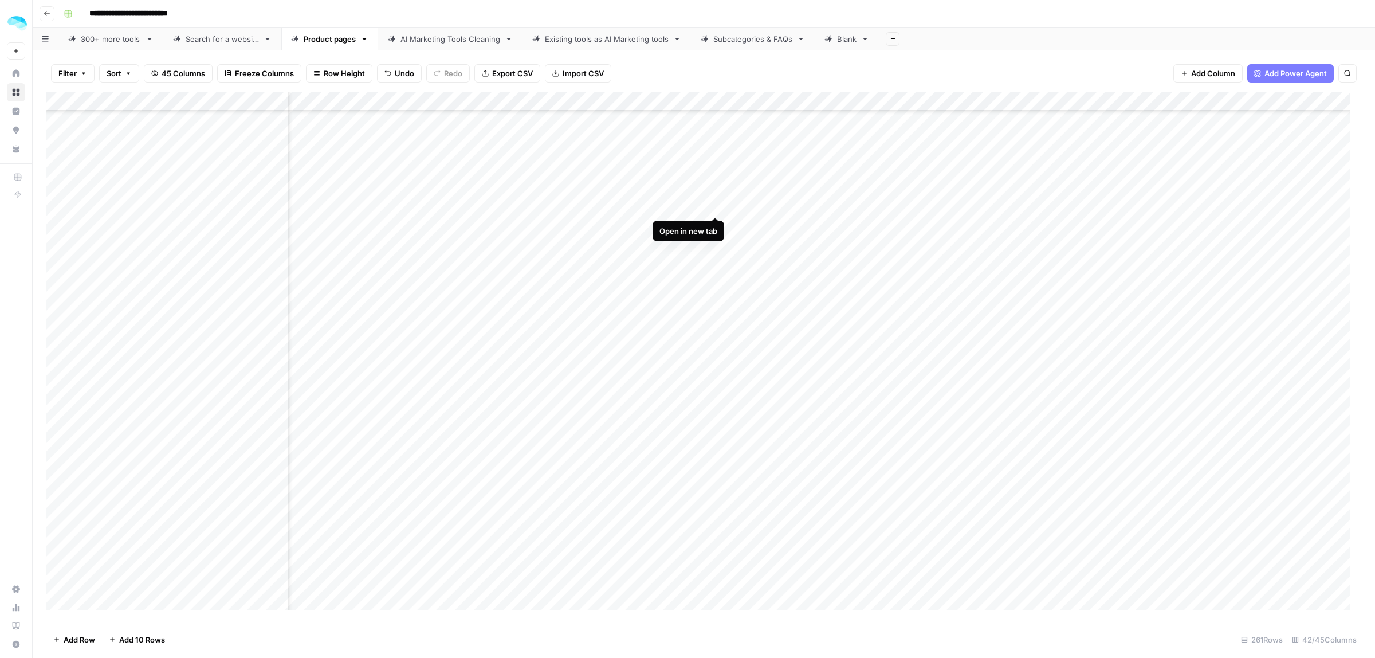
click at [716, 205] on div "Add Column" at bounding box center [703, 356] width 1315 height 529
click at [714, 225] on div "Add Column" at bounding box center [703, 356] width 1315 height 529
click at [717, 244] on div "Add Column" at bounding box center [703, 356] width 1315 height 529
click at [714, 264] on div "Add Column" at bounding box center [703, 356] width 1315 height 529
click at [242, 268] on div "Add Column" at bounding box center [703, 356] width 1315 height 529
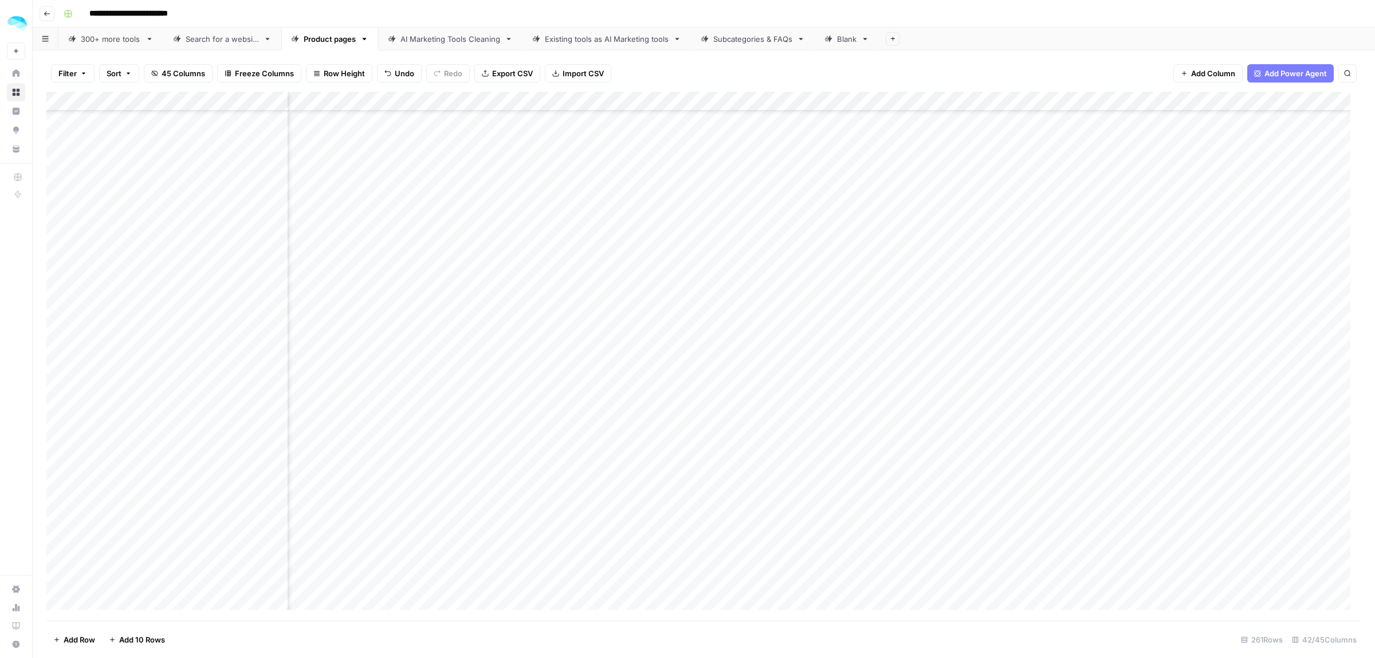
click at [605, 267] on div "Add Column" at bounding box center [703, 356] width 1315 height 529
click at [714, 284] on div "Add Column" at bounding box center [703, 356] width 1315 height 529
click at [711, 320] on div "Add Column" at bounding box center [703, 356] width 1315 height 529
click at [711, 340] on div "Add Column" at bounding box center [703, 356] width 1315 height 529
click at [714, 360] on div "Add Column" at bounding box center [703, 356] width 1315 height 529
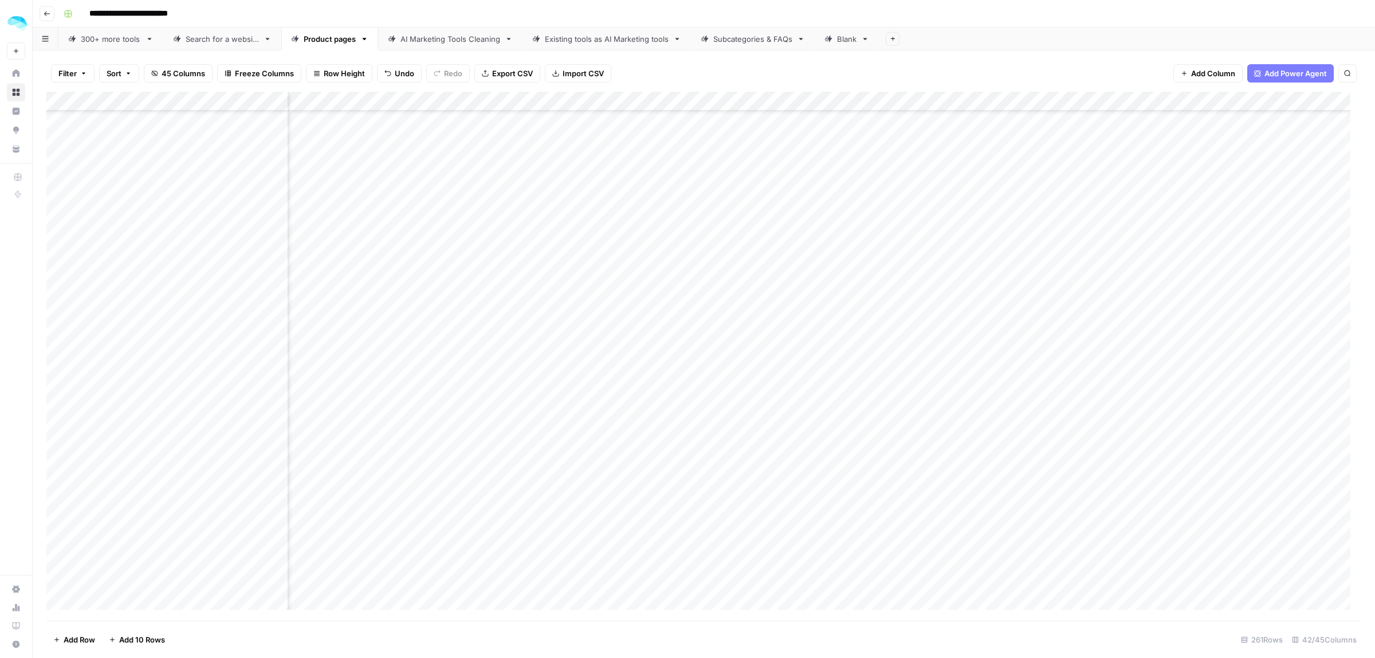
click at [713, 380] on div "Add Column" at bounding box center [703, 356] width 1315 height 529
click at [115, 188] on div "Add Column" at bounding box center [703, 356] width 1315 height 529
drag, startPoint x: 184, startPoint y: 189, endPoint x: 164, endPoint y: 190, distance: 20.1
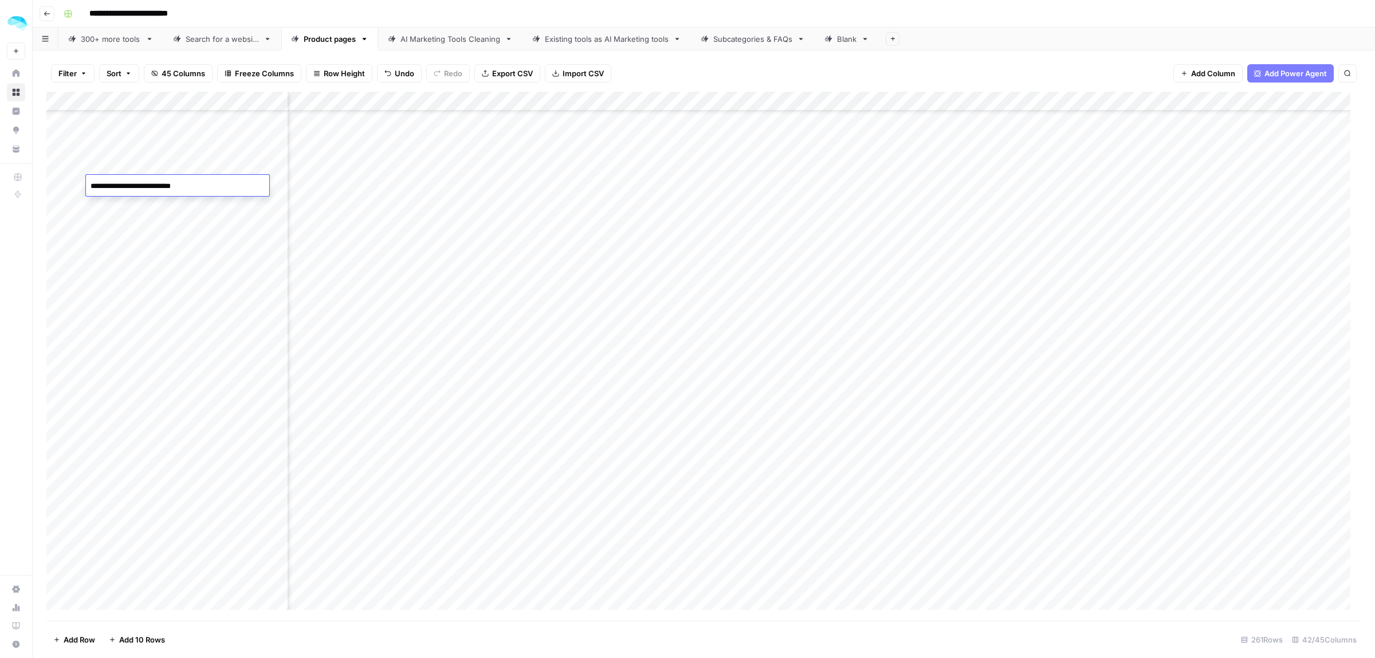
click at [164, 190] on textarea "**********" at bounding box center [177, 186] width 183 height 16
click at [607, 204] on div "Add Column" at bounding box center [703, 356] width 1315 height 529
click at [715, 207] on div "Add Column" at bounding box center [703, 356] width 1315 height 529
click at [714, 230] on div "Add Column" at bounding box center [703, 356] width 1315 height 529
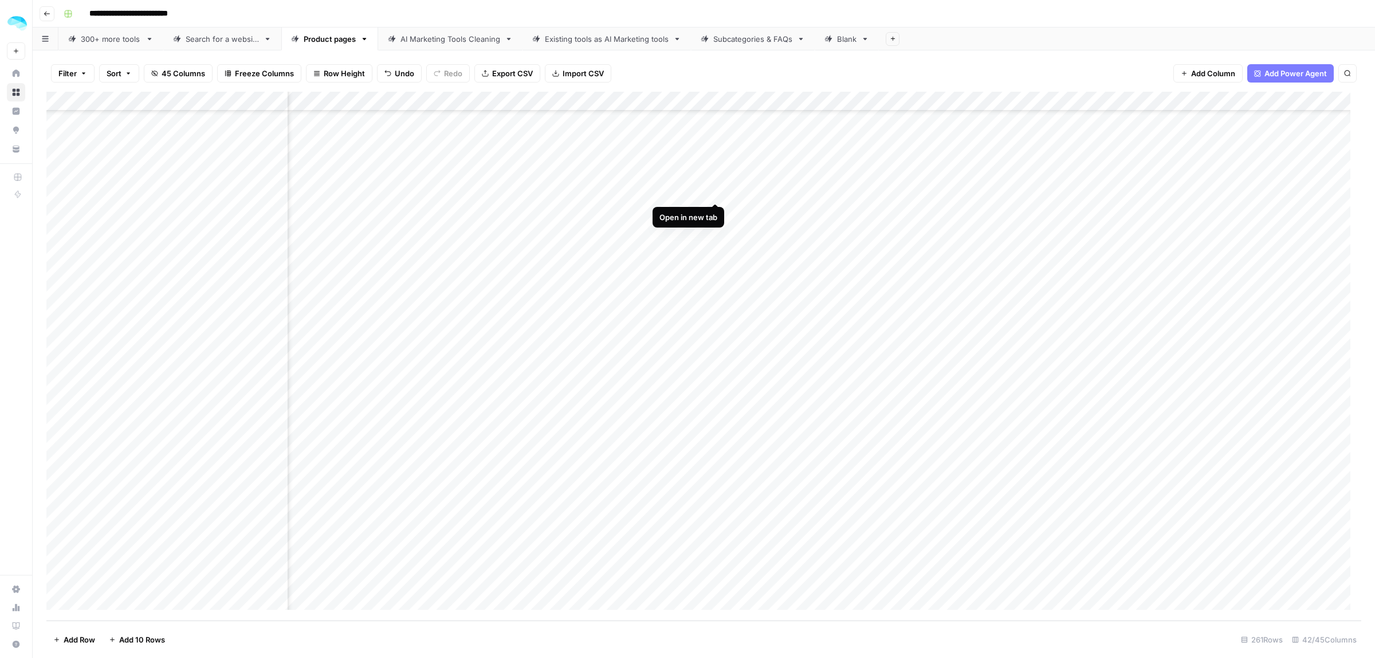
click at [715, 191] on div "Add Column" at bounding box center [703, 356] width 1315 height 529
click at [252, 189] on div "Add Column" at bounding box center [703, 356] width 1315 height 529
click at [577, 196] on div "Add Column" at bounding box center [703, 356] width 1315 height 529
click at [714, 210] on div "Add Column" at bounding box center [703, 356] width 1315 height 529
click at [716, 232] on div "Add Column" at bounding box center [703, 356] width 1315 height 529
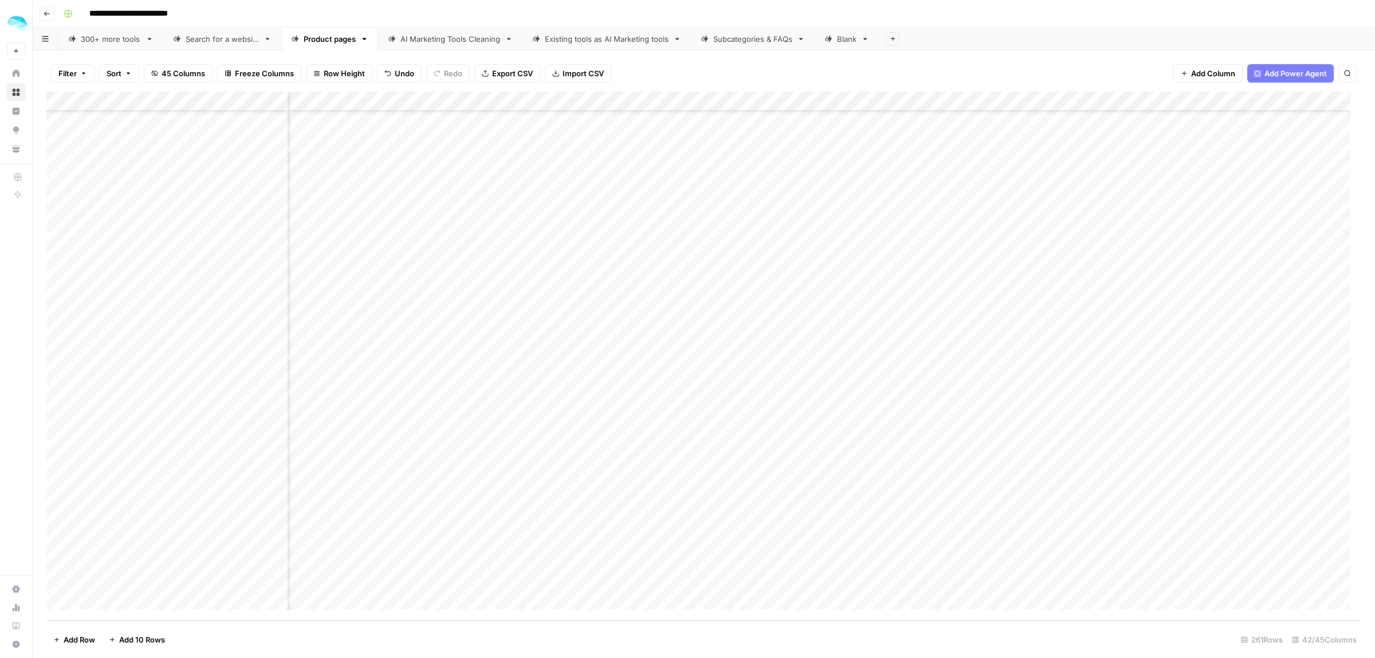
click at [716, 250] on div "Add Column" at bounding box center [703, 356] width 1315 height 529
click at [717, 268] on div "Add Column" at bounding box center [703, 356] width 1315 height 529
click at [216, 277] on div "Add Column" at bounding box center [703, 356] width 1315 height 529
click at [577, 277] on div "Add Column" at bounding box center [703, 356] width 1315 height 529
click at [713, 290] on div "Add Column" at bounding box center [703, 356] width 1315 height 529
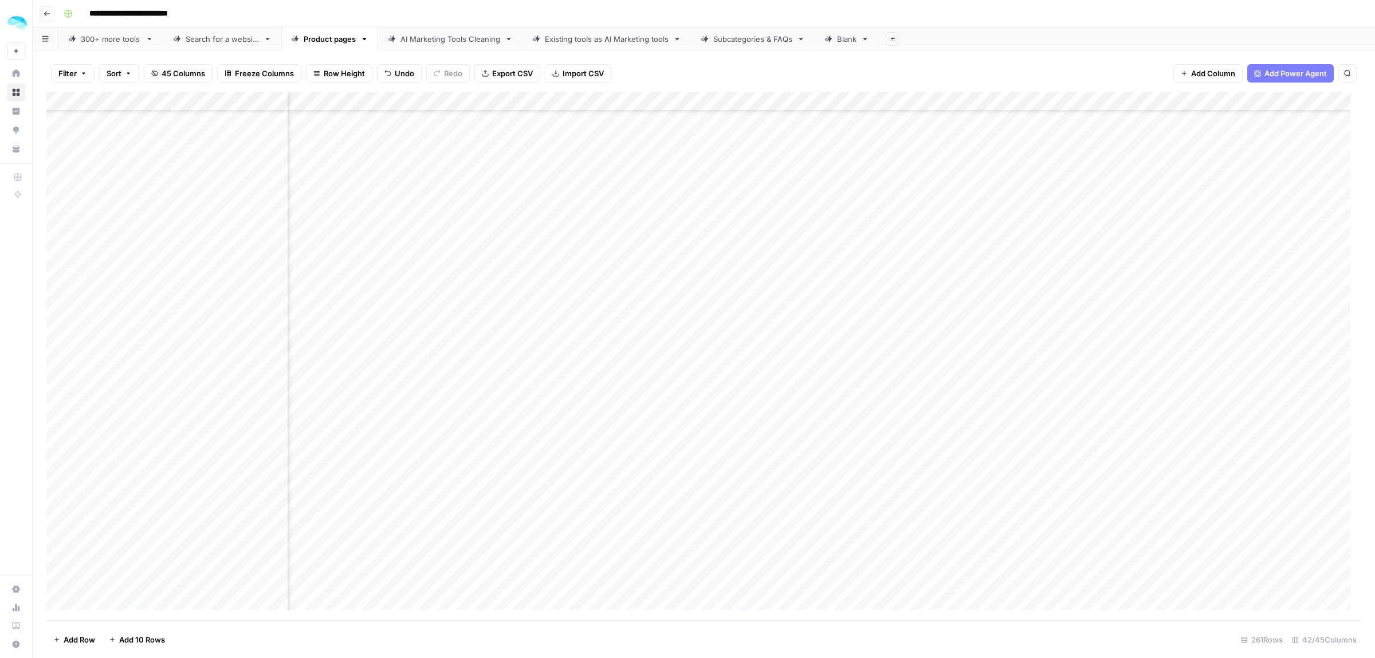
click at [223, 290] on div "Add Column" at bounding box center [703, 356] width 1315 height 529
click at [603, 288] on div "Add Column" at bounding box center [703, 356] width 1315 height 529
click at [716, 306] on div "Add Column" at bounding box center [703, 356] width 1315 height 529
click at [717, 330] on div "Add Column" at bounding box center [703, 356] width 1315 height 529
click at [717, 342] on div "Add Column" at bounding box center [703, 356] width 1315 height 529
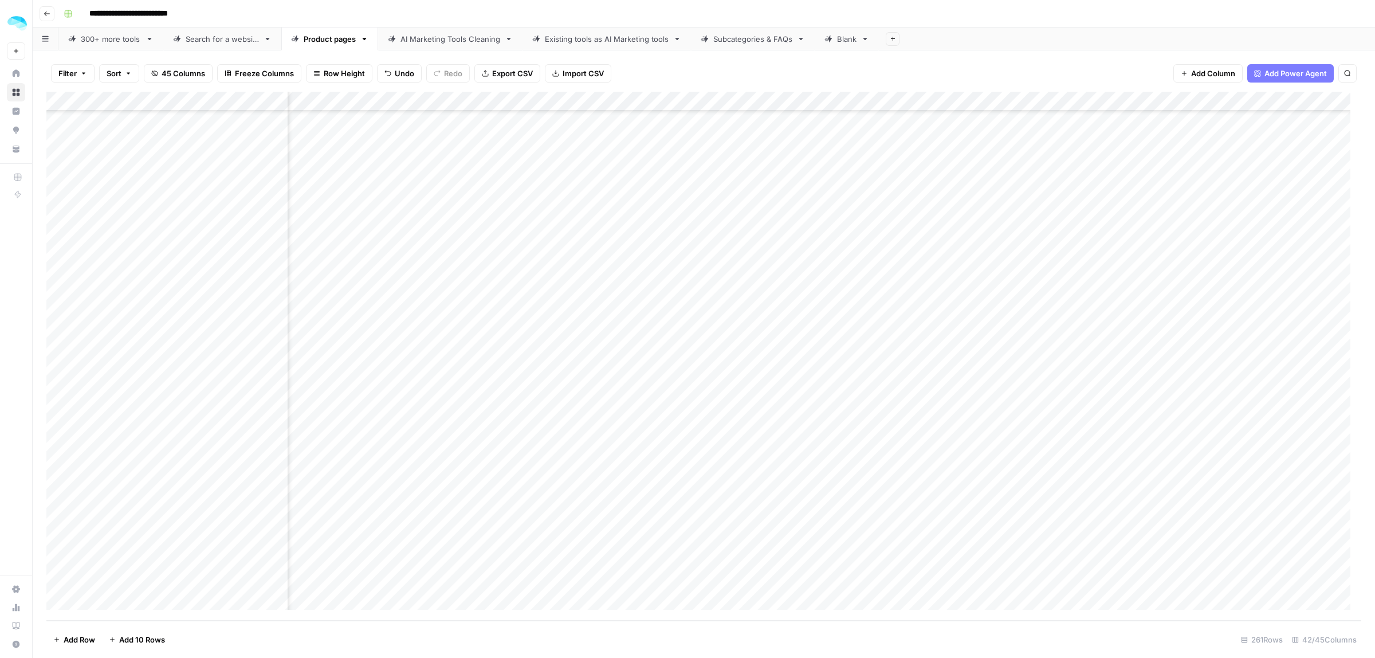
click at [716, 368] on div "Add Column" at bounding box center [703, 356] width 1315 height 529
click at [206, 371] on div "Add Column" at bounding box center [703, 356] width 1315 height 529
click at [648, 368] on div "Add Column" at bounding box center [703, 356] width 1315 height 529
click at [717, 386] on div "Add Column" at bounding box center [703, 356] width 1315 height 529
drag, startPoint x: 229, startPoint y: 387, endPoint x: 241, endPoint y: 396, distance: 15.0
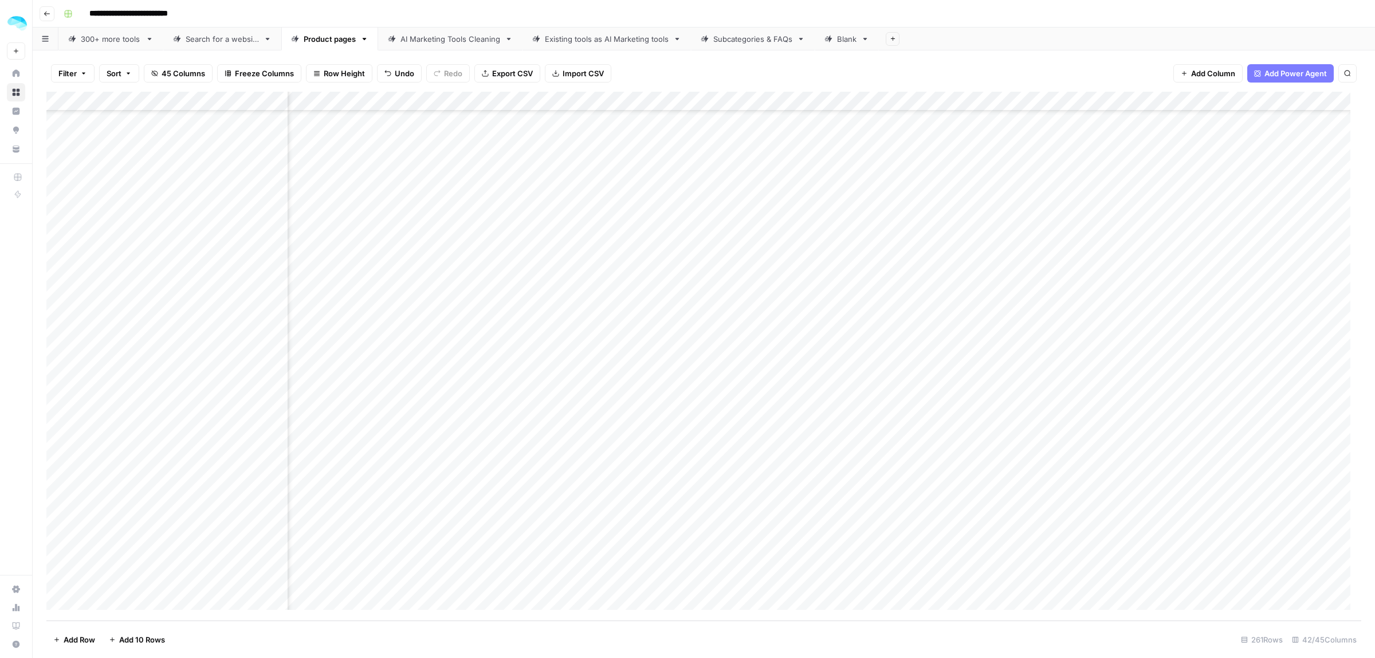
click at [230, 387] on div "Add Column" at bounding box center [703, 356] width 1315 height 529
click at [579, 399] on div "Add Column" at bounding box center [703, 356] width 1315 height 529
click at [586, 387] on div "Add Column" at bounding box center [703, 356] width 1315 height 529
click at [717, 408] on div "Add Column" at bounding box center [703, 356] width 1315 height 529
click at [246, 416] on div "Add Column" at bounding box center [703, 356] width 1315 height 529
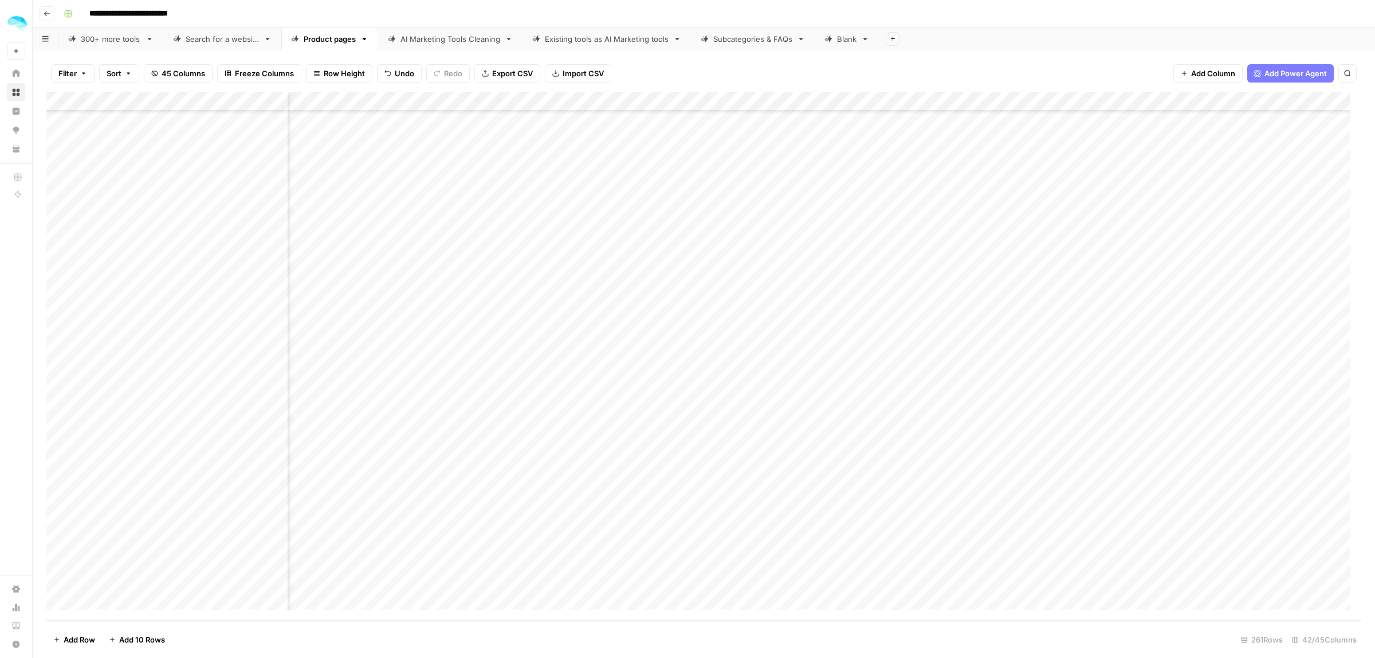
click at [238, 410] on div "Add Column" at bounding box center [703, 356] width 1315 height 529
click at [634, 404] on div "Add Column" at bounding box center [703, 356] width 1315 height 529
click at [715, 427] on div "Add Column" at bounding box center [703, 356] width 1315 height 529
click at [716, 426] on div "Add Column" at bounding box center [703, 356] width 1315 height 529
click at [276, 422] on div "Add Column" at bounding box center [703, 356] width 1315 height 529
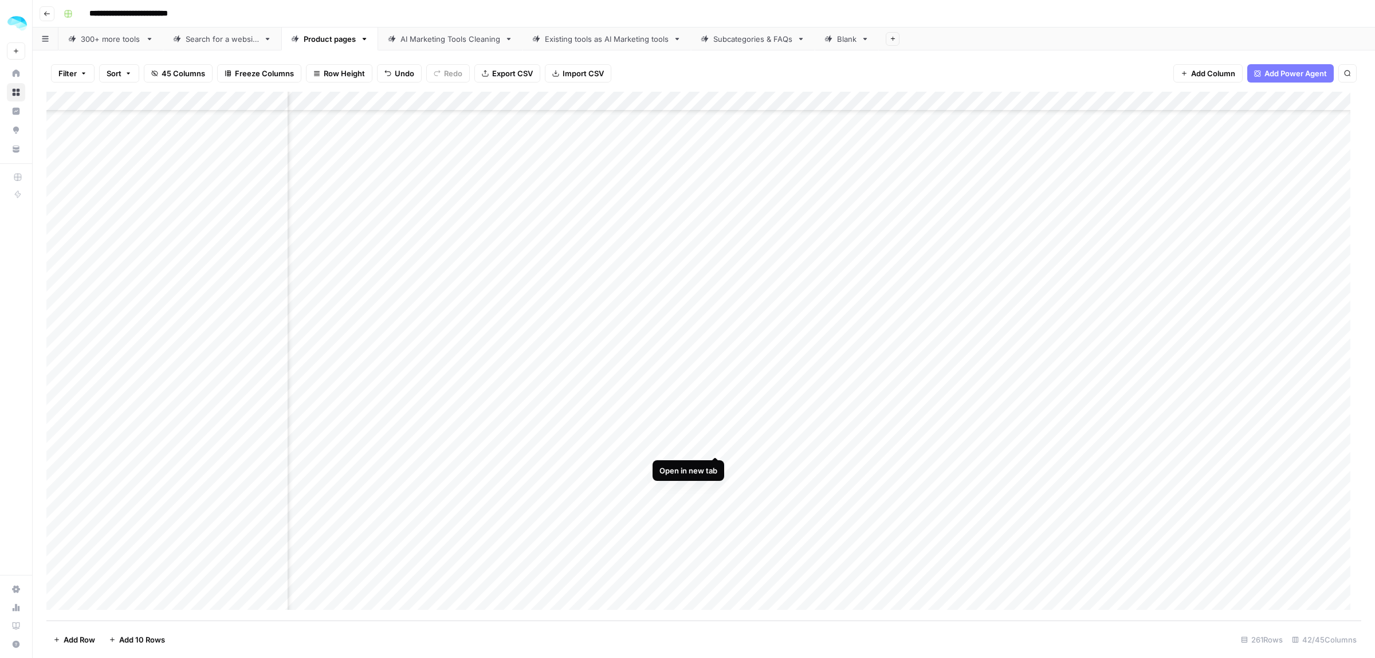
click at [716, 445] on div "Add Column" at bounding box center [703, 356] width 1315 height 529
click at [214, 447] on div "Add Column" at bounding box center [703, 356] width 1315 height 529
click at [591, 448] on div "Add Column" at bounding box center [703, 356] width 1315 height 529
click at [714, 464] on div "Add Column" at bounding box center [703, 356] width 1315 height 529
click at [207, 464] on div "Add Column" at bounding box center [703, 356] width 1315 height 529
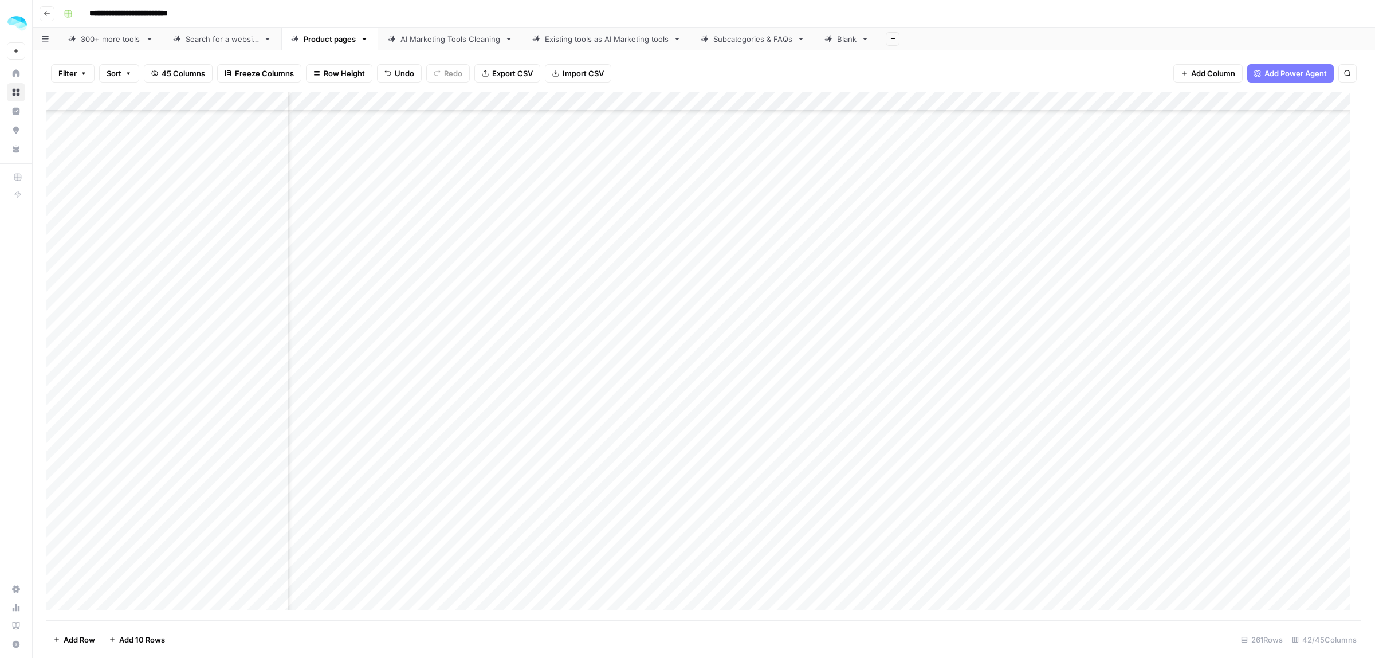
click at [590, 467] on div "Add Column" at bounding box center [703, 356] width 1315 height 529
click at [715, 483] on div "Add Column" at bounding box center [703, 356] width 1315 height 529
click at [714, 504] on div "Add Column" at bounding box center [703, 356] width 1315 height 529
click at [717, 547] on div "Add Column" at bounding box center [703, 356] width 1315 height 529
click at [243, 548] on div "Add Column" at bounding box center [703, 356] width 1315 height 529
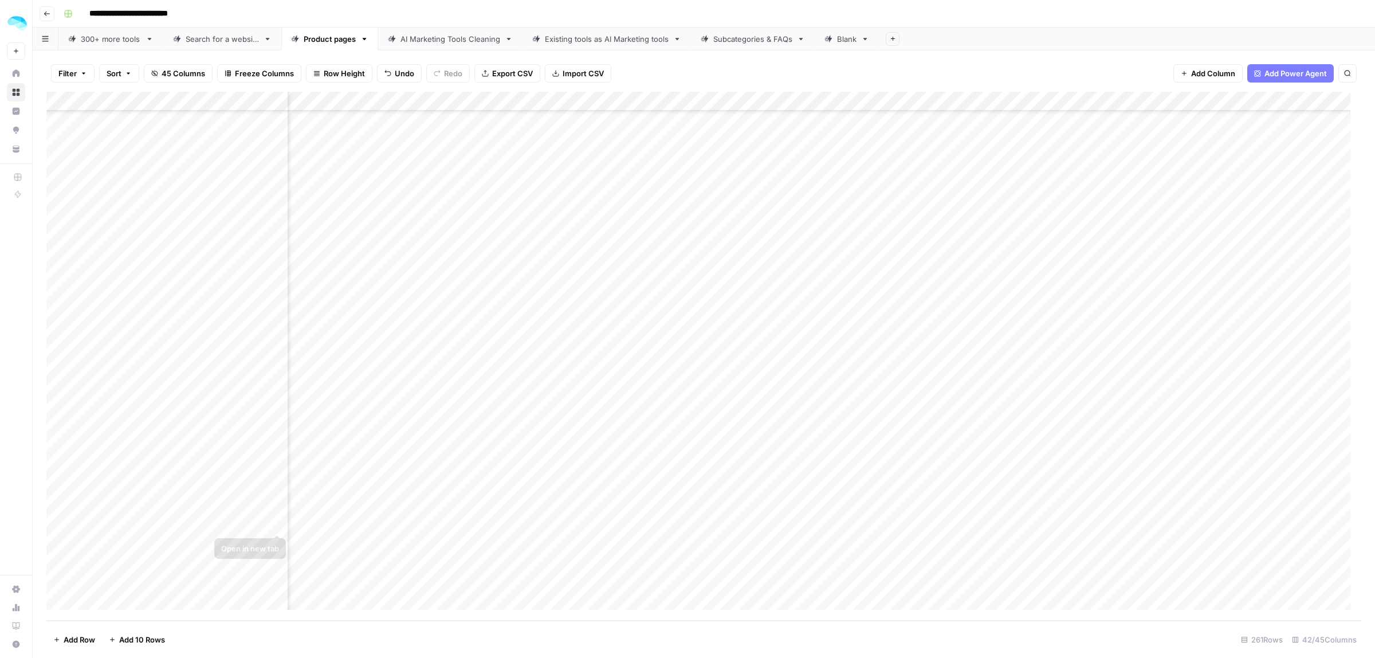
click at [279, 537] on div "Add Column" at bounding box center [703, 356] width 1315 height 529
click at [715, 560] on div "Add Column" at bounding box center [703, 356] width 1315 height 529
click at [238, 568] on div "Add Column" at bounding box center [703, 356] width 1315 height 529
click at [637, 562] on div "Add Column" at bounding box center [703, 356] width 1315 height 529
click at [714, 584] on div "Add Column" at bounding box center [703, 356] width 1315 height 529
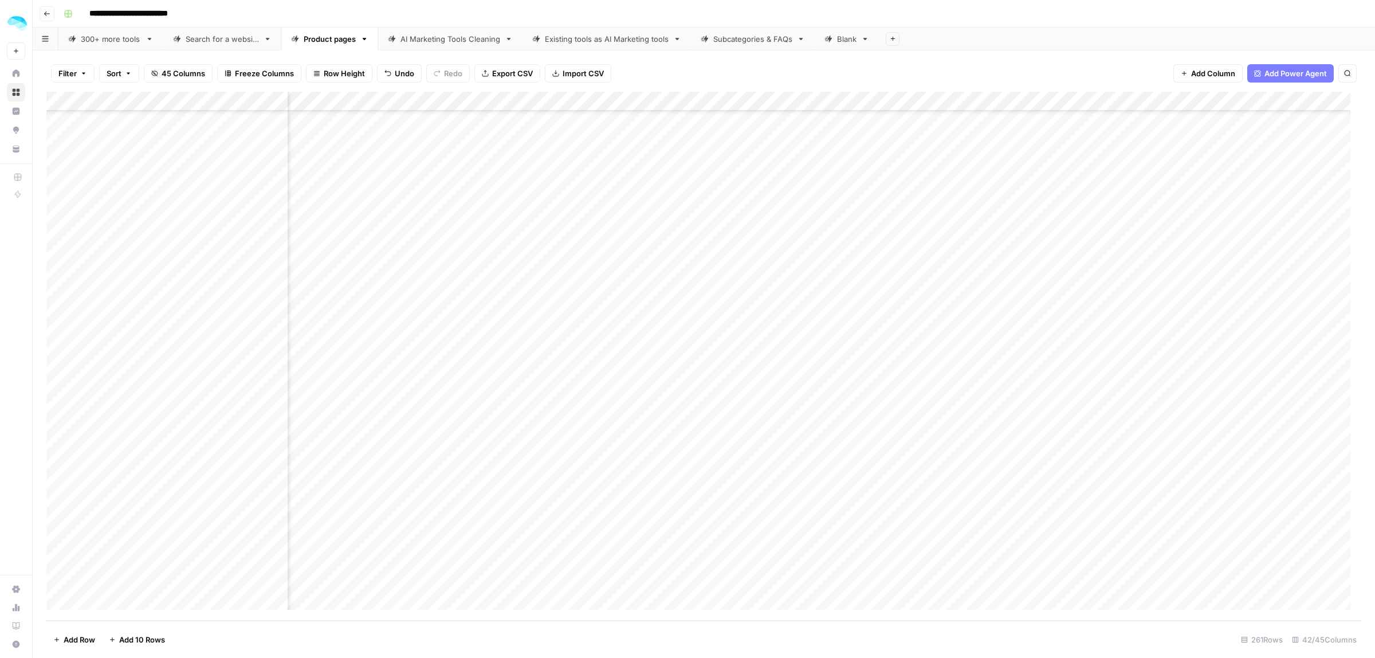
click at [226, 576] on div "Add Column" at bounding box center [703, 356] width 1315 height 529
click at [670, 580] on div "Add Column" at bounding box center [703, 356] width 1315 height 529
click at [1182, 92] on div "Add Column" at bounding box center [703, 356] width 1315 height 529
click at [1036, 305] on div "Add Column" at bounding box center [703, 356] width 1315 height 529
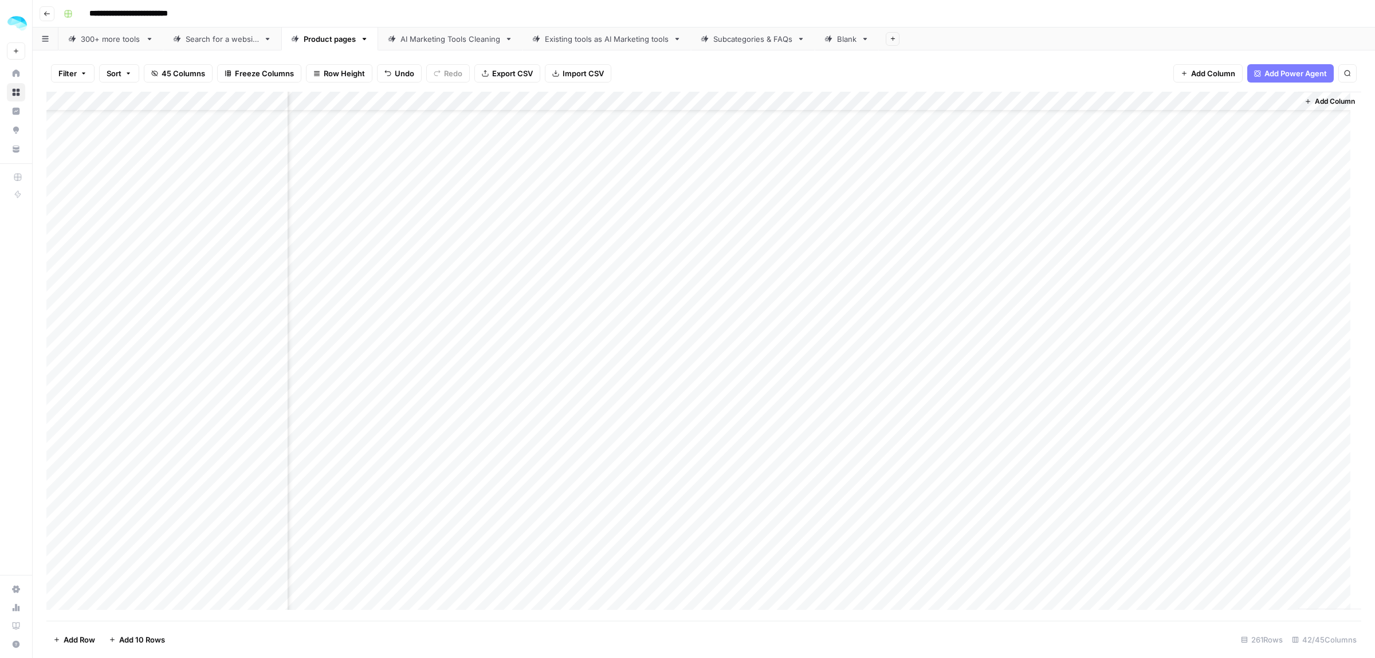
scroll to position [20, 5121]
